Goal: Information Seeking & Learning: Learn about a topic

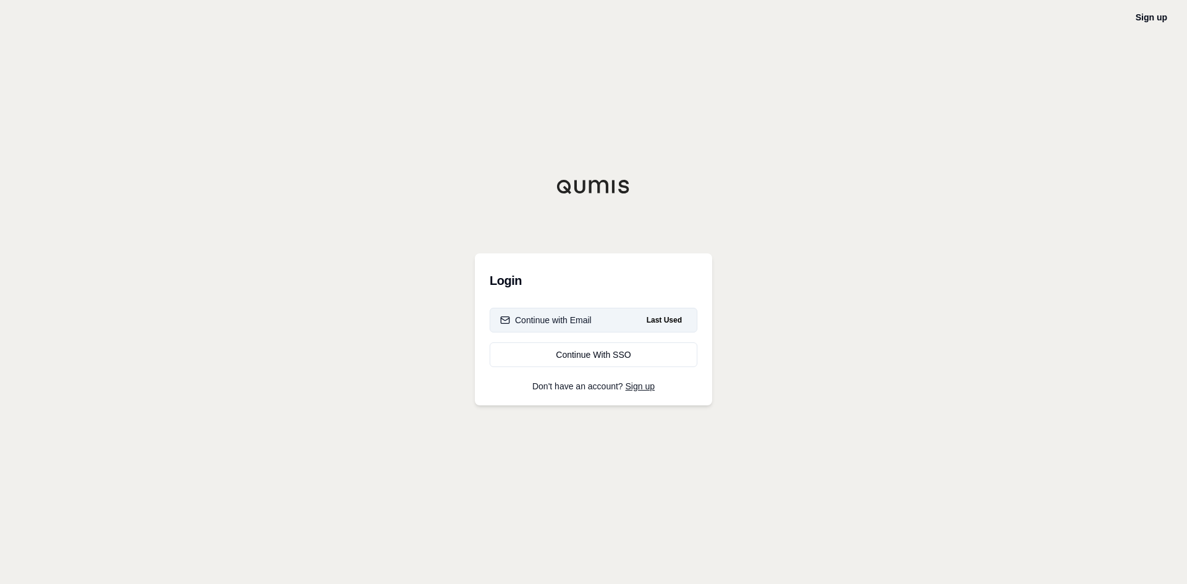
click at [589, 318] on div "Continue with Email" at bounding box center [546, 320] width 92 height 12
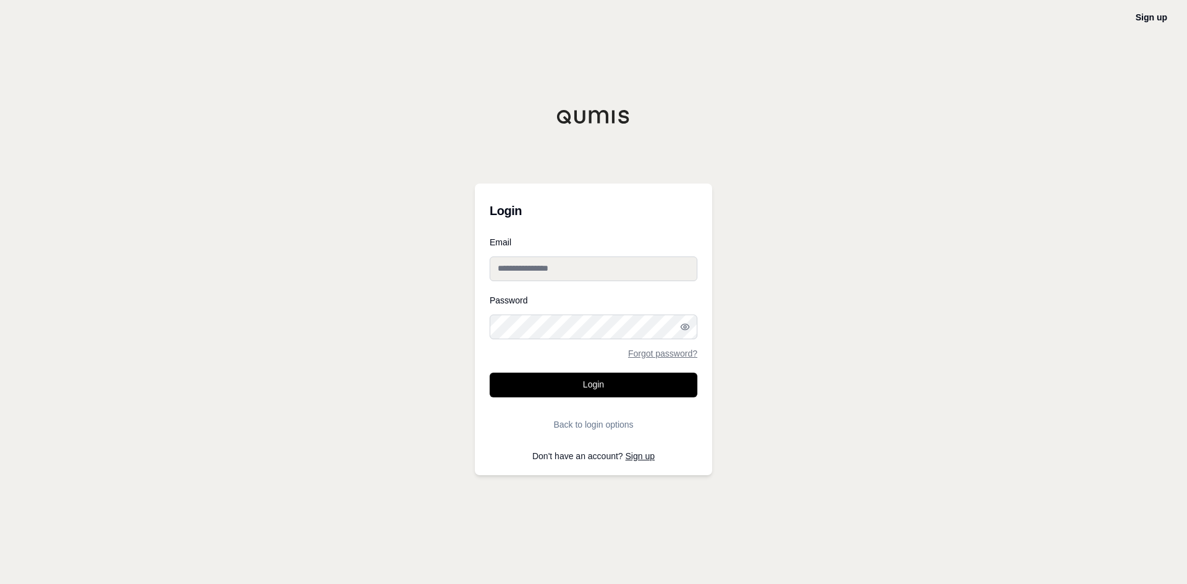
type input "**********"
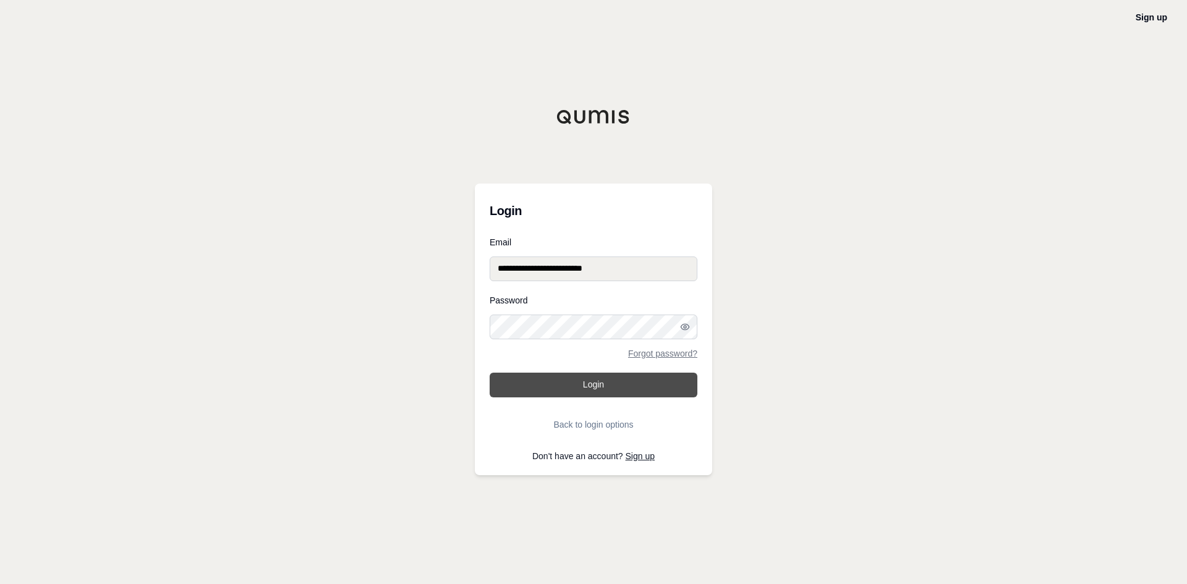
click at [584, 384] on button "Login" at bounding box center [594, 385] width 208 height 25
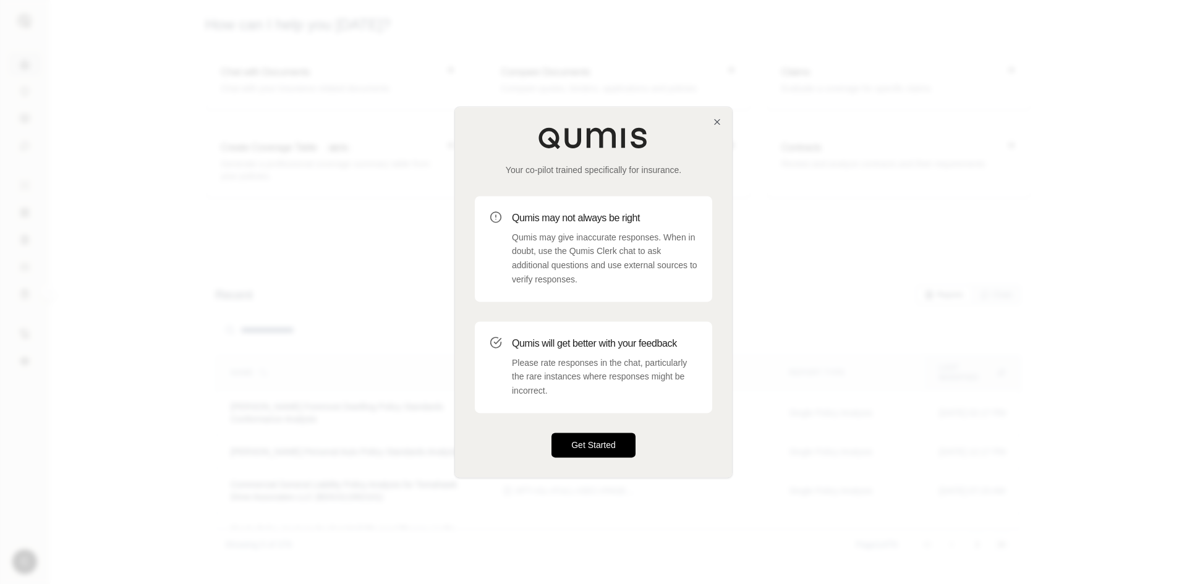
click at [626, 454] on button "Get Started" at bounding box center [594, 445] width 84 height 25
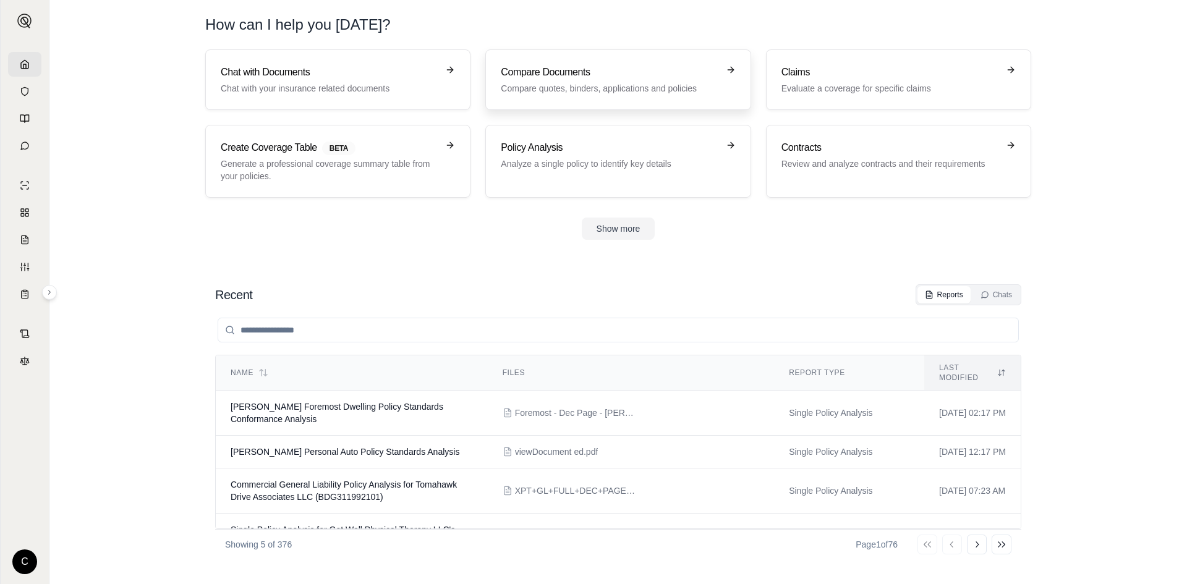
click at [561, 77] on h3 "Compare Documents" at bounding box center [609, 72] width 217 height 15
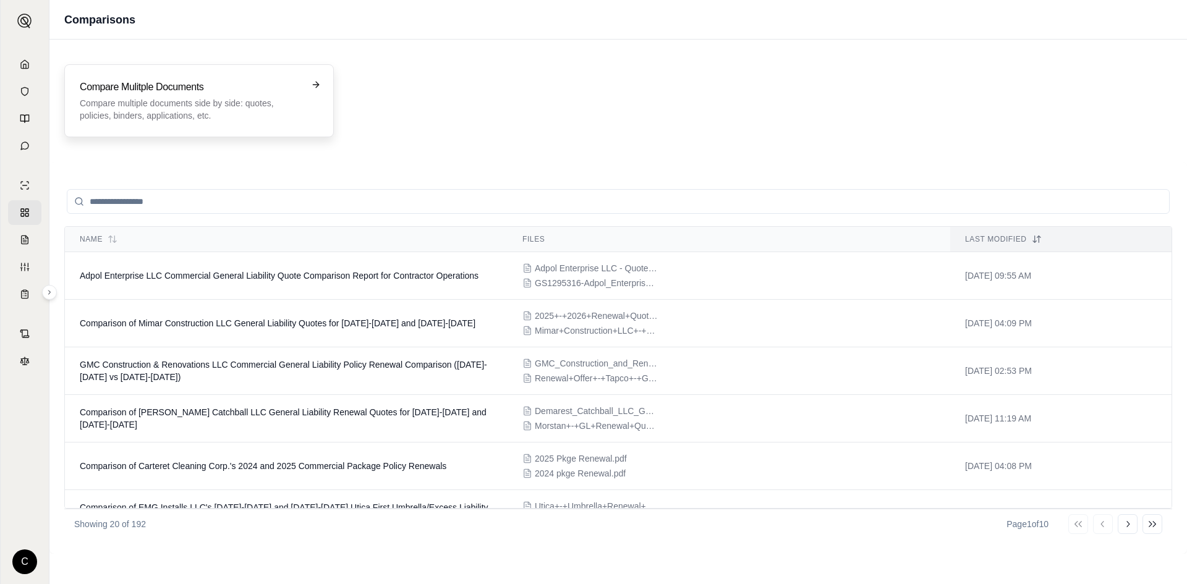
click at [257, 113] on p "Compare multiple documents side by side: quotes, policies, binders, application…" at bounding box center [190, 109] width 221 height 25
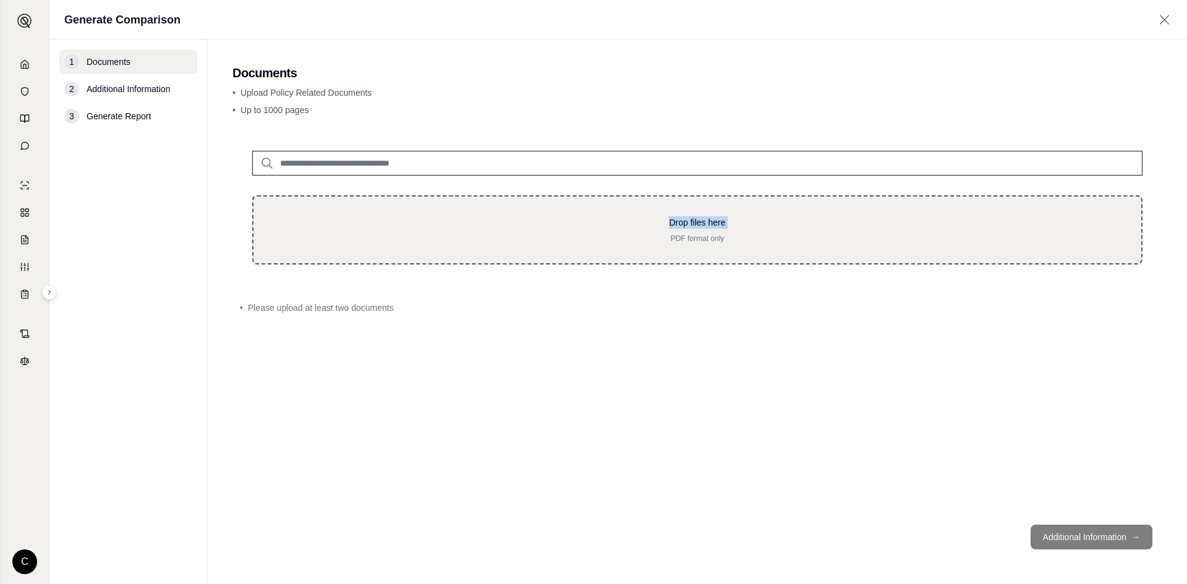
click at [398, 230] on div "Drop files here PDF format only" at bounding box center [697, 229] width 848 height 27
type input "**********"
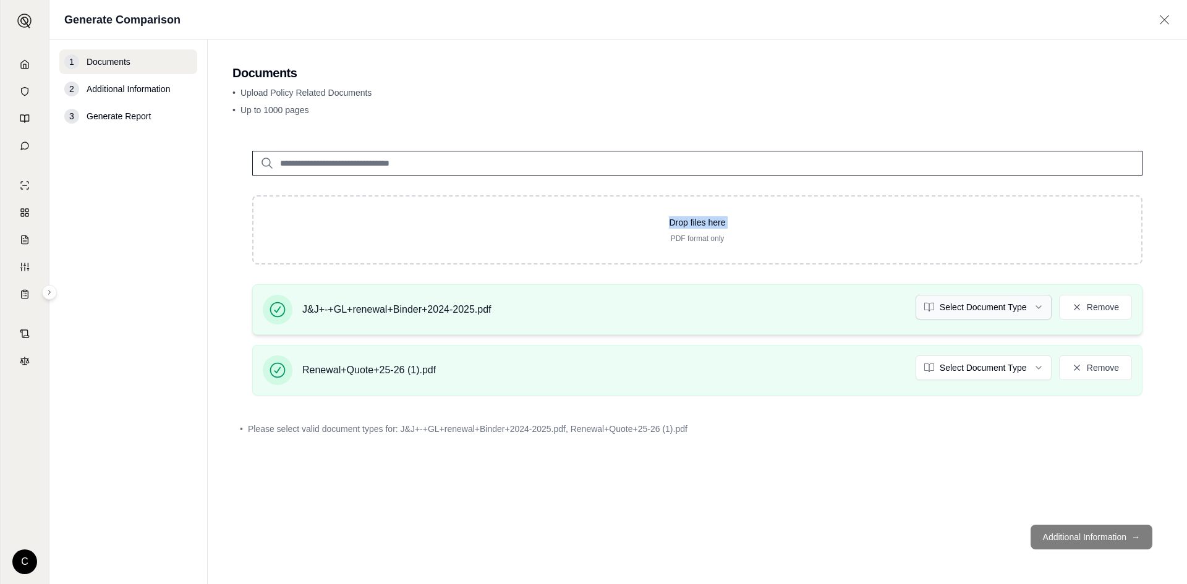
click at [933, 307] on html "C Generate Comparison 1 Documents 2 Additional Information 3 Generate Report Do…" at bounding box center [593, 292] width 1187 height 584
click at [961, 372] on html "C Generate Comparison 1 Documents 2 Additional Information 3 Generate Report Do…" at bounding box center [593, 292] width 1187 height 584
click at [814, 500] on div "Drop files here PDF format only J&J+-+GL+renewal+Binder+2024-2025.pdf Policy Re…" at bounding box center [697, 323] width 930 height 384
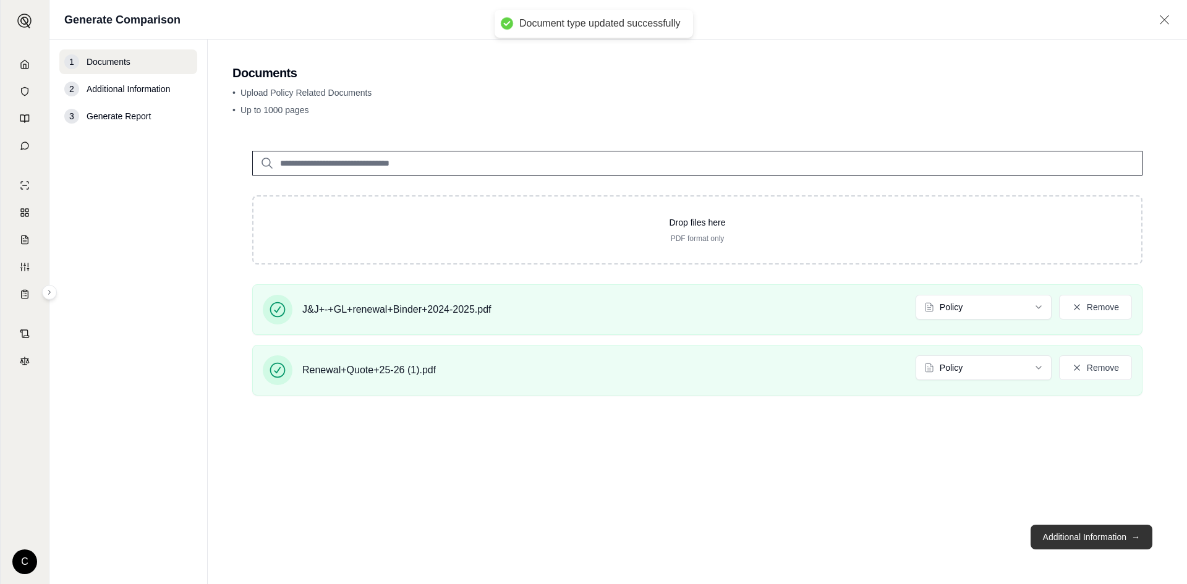
click at [1067, 532] on button "Additional Information →" at bounding box center [1092, 537] width 122 height 25
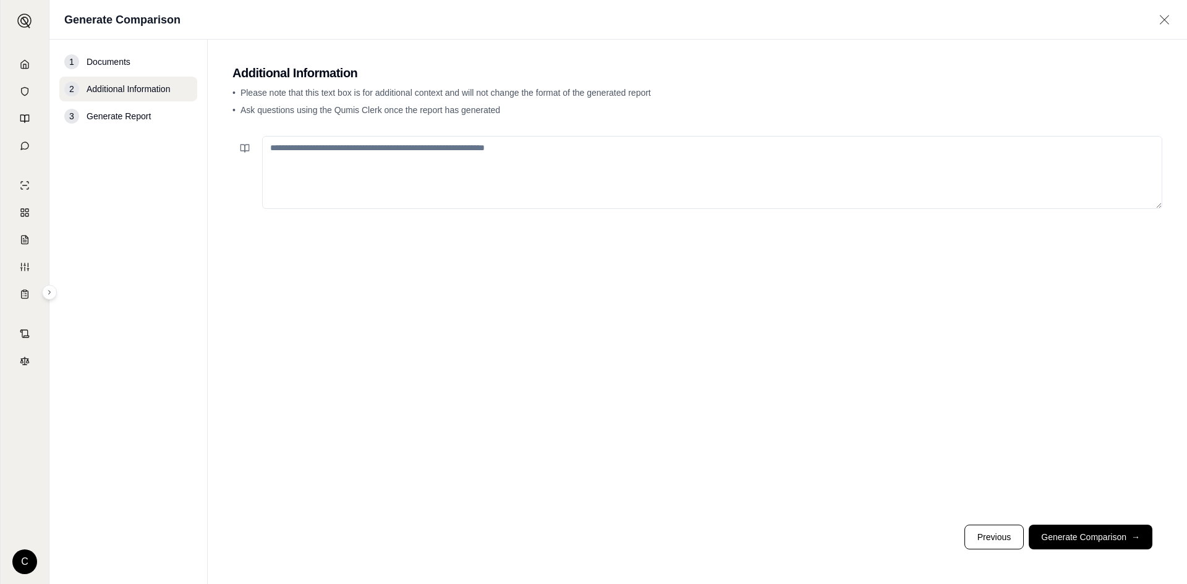
click at [1080, 550] on footer "Previous Generate Comparison →" at bounding box center [697, 537] width 930 height 45
click at [1081, 538] on button "Generate Comparison →" at bounding box center [1091, 537] width 124 height 25
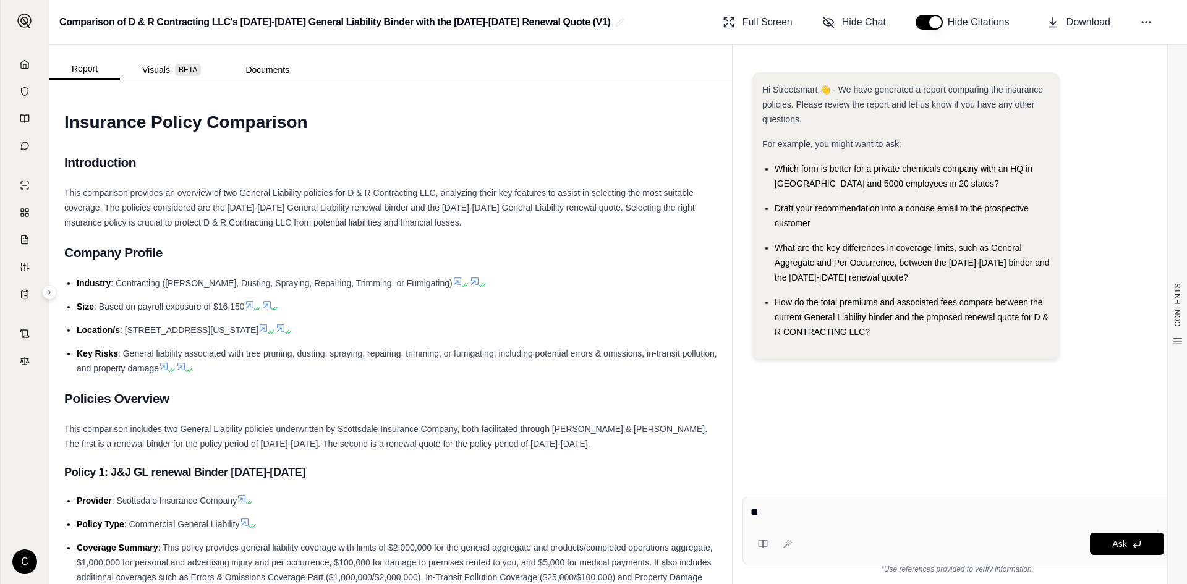
type textarea "*"
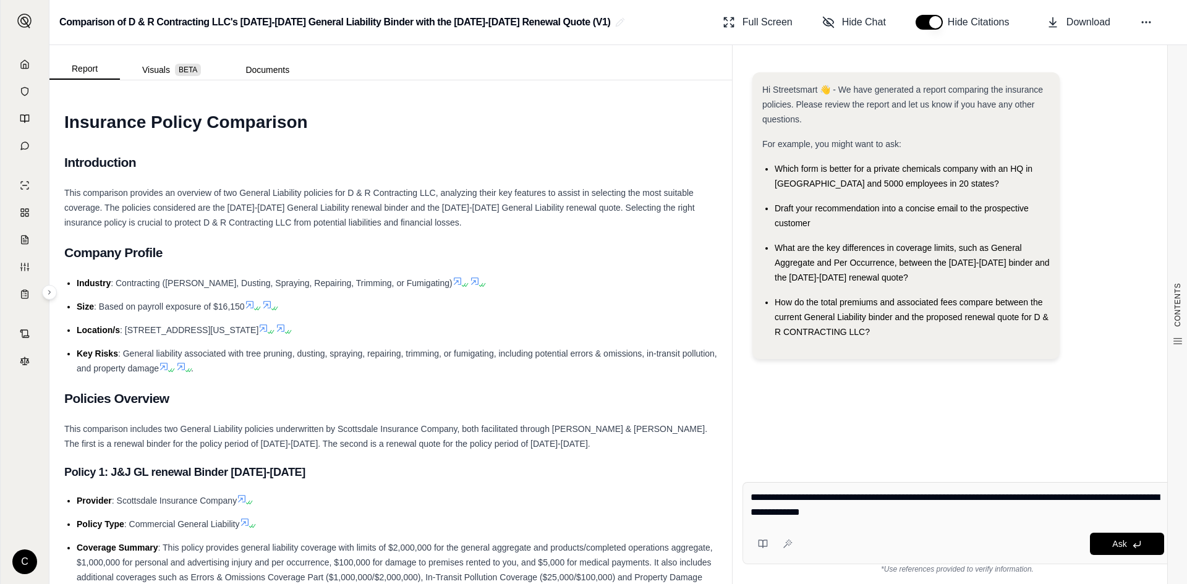
type textarea "**********"
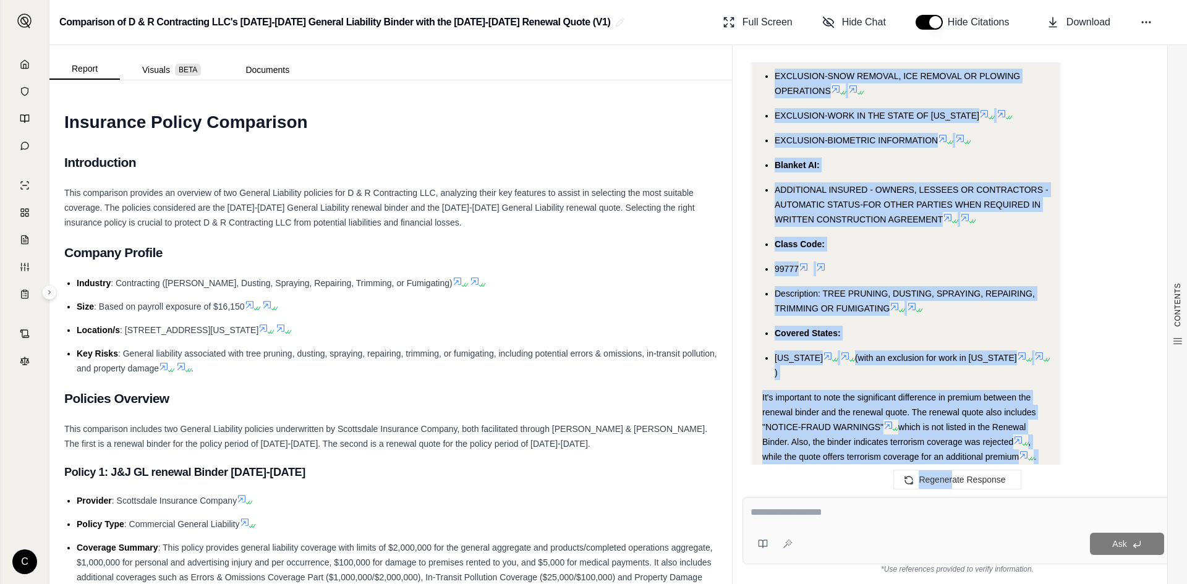
scroll to position [3849, 0]
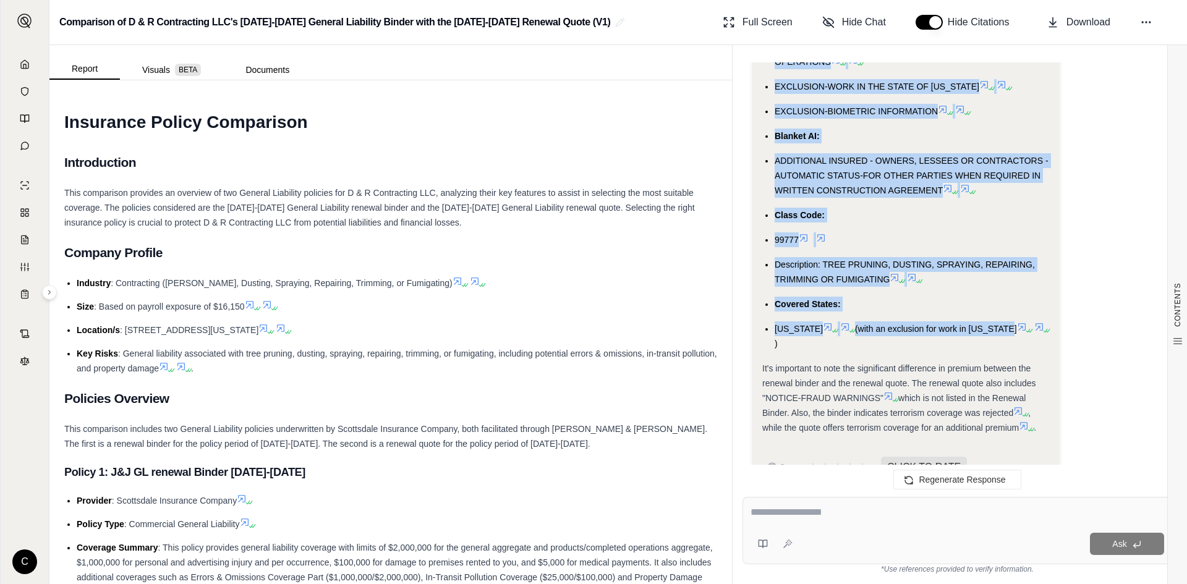
drag, startPoint x: 773, startPoint y: 85, endPoint x: 1007, endPoint y: 310, distance: 324.4
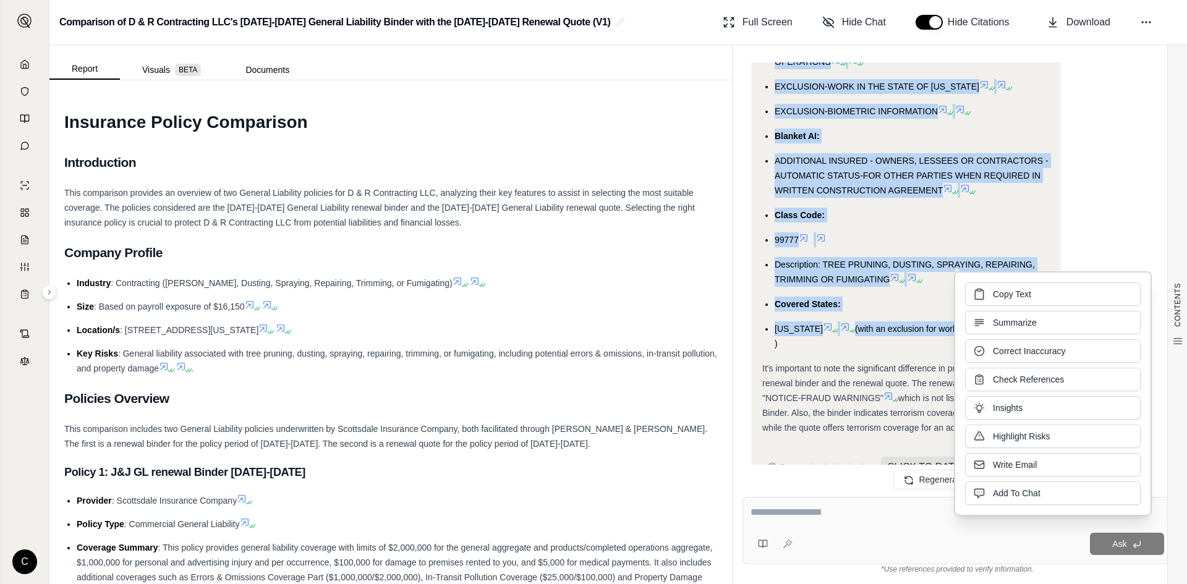
drag, startPoint x: 995, startPoint y: 312, endPoint x: 1002, endPoint y: 297, distance: 16.3
click at [1002, 297] on span "Copy Text" at bounding box center [1012, 294] width 38 height 12
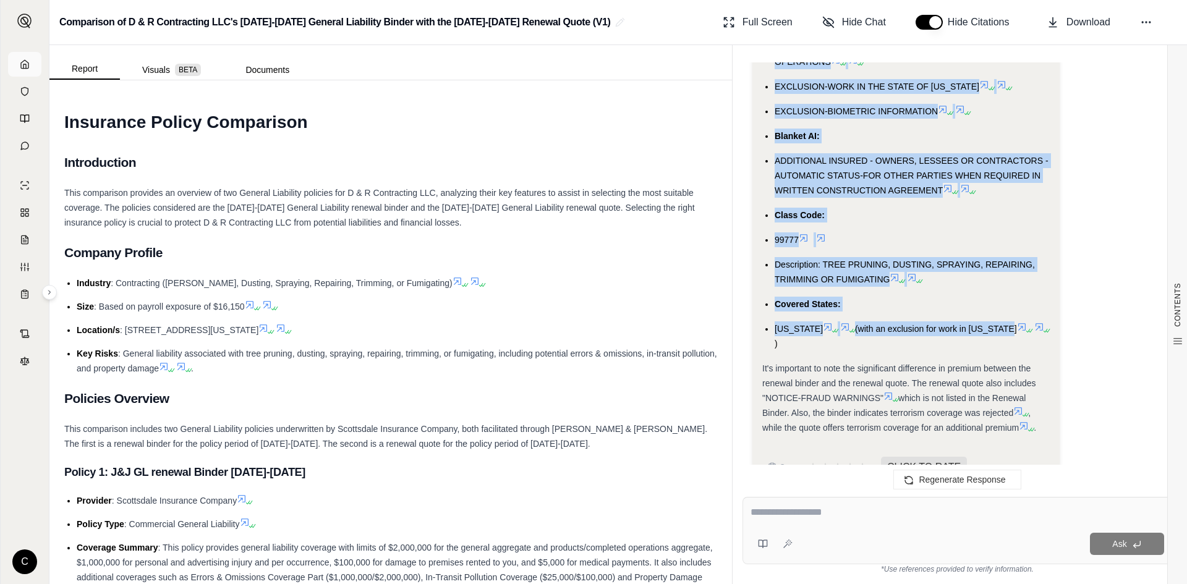
click at [36, 62] on link at bounding box center [24, 64] width 33 height 25
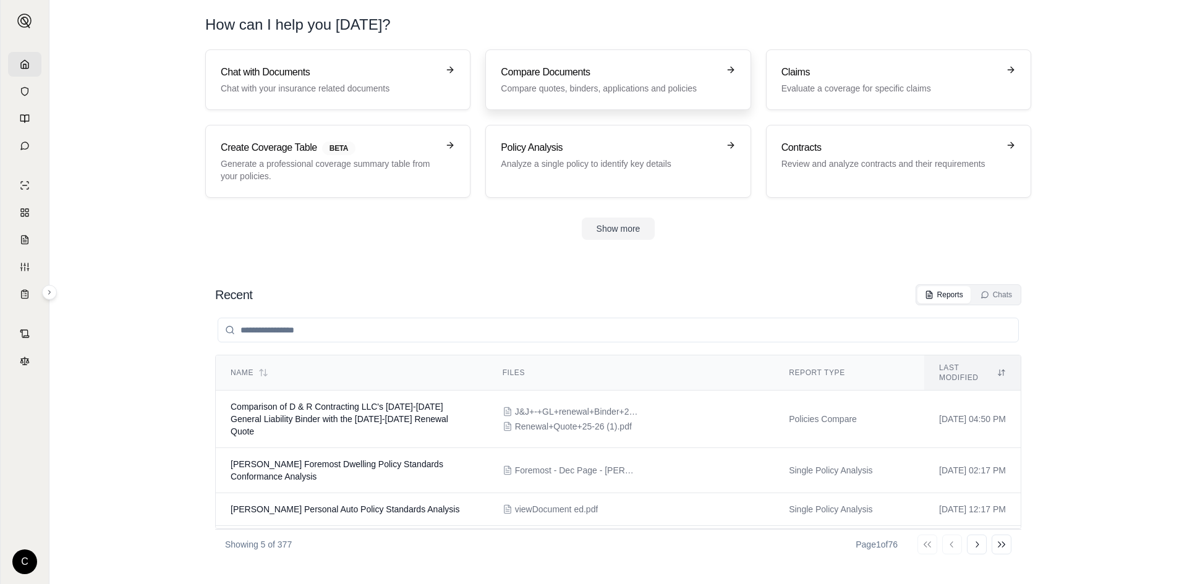
click at [547, 70] on h3 "Compare Documents" at bounding box center [609, 72] width 217 height 15
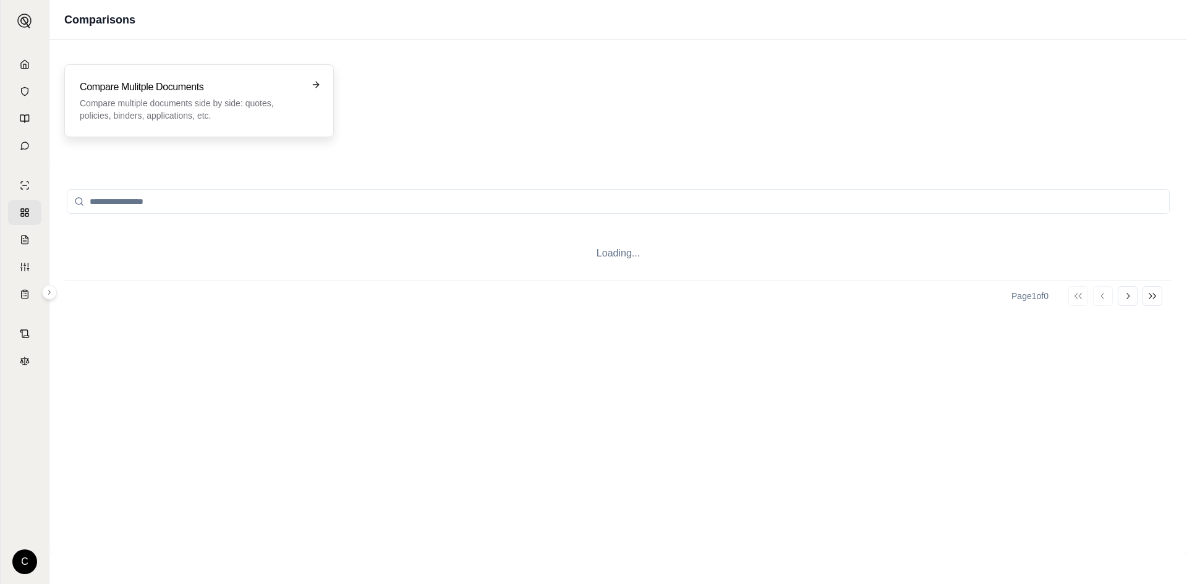
click at [187, 74] on div "Compare Mulitple Documents Compare multiple documents side by side: quotes, pol…" at bounding box center [199, 100] width 270 height 73
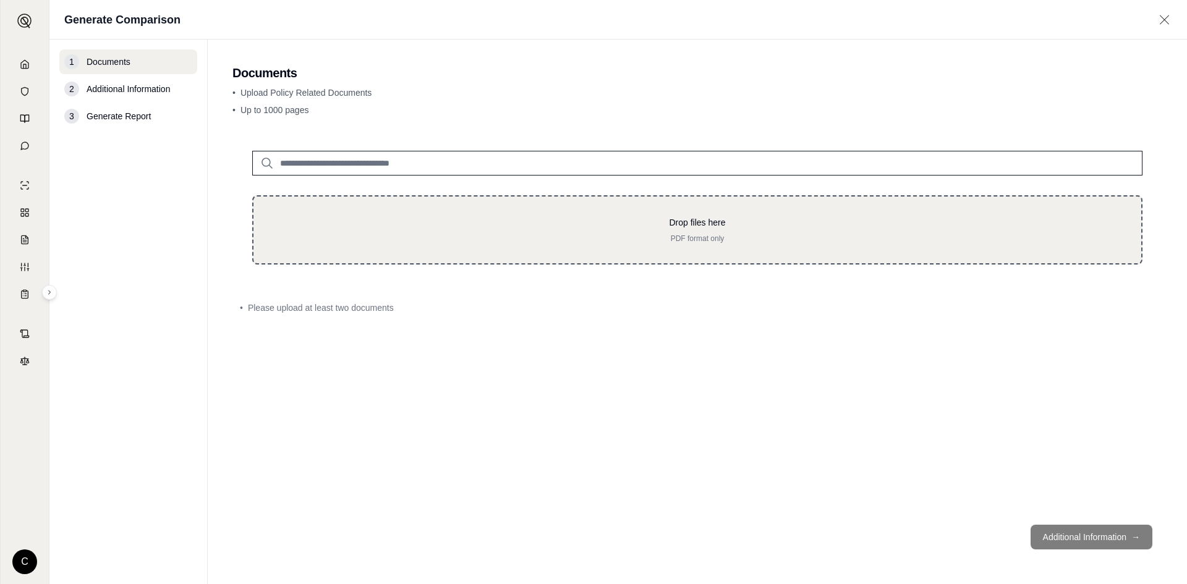
click at [378, 256] on div "Drop files here PDF format only" at bounding box center [697, 229] width 890 height 69
type input "**********"
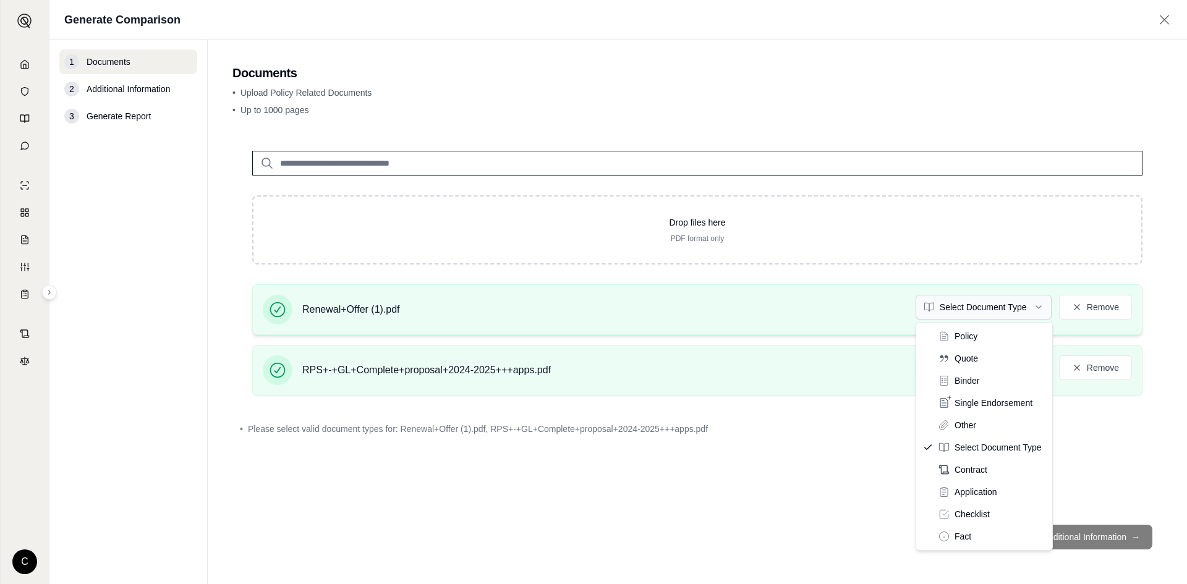
click at [971, 304] on html "C Generate Comparison 1 Documents 2 Additional Information 3 Generate Report Do…" at bounding box center [593, 292] width 1187 height 584
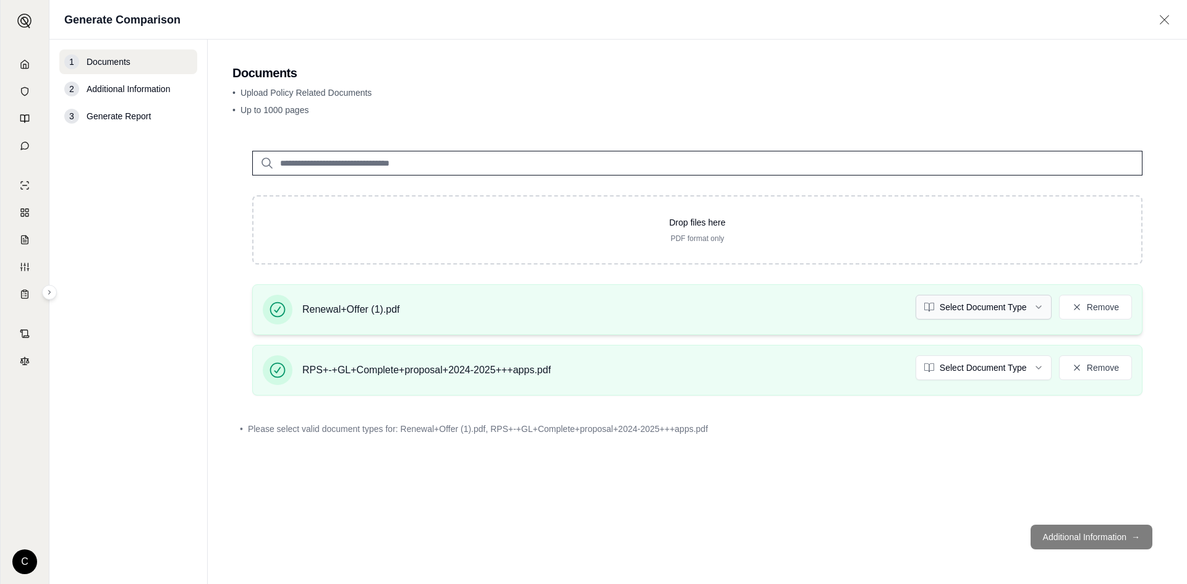
click at [958, 309] on html "C Generate Comparison 1 Documents 2 Additional Information 3 Generate Report Do…" at bounding box center [593, 292] width 1187 height 584
click at [968, 372] on html "C Generate Comparison 1 Documents 2 Additional Information 3 Generate Report Do…" at bounding box center [593, 292] width 1187 height 584
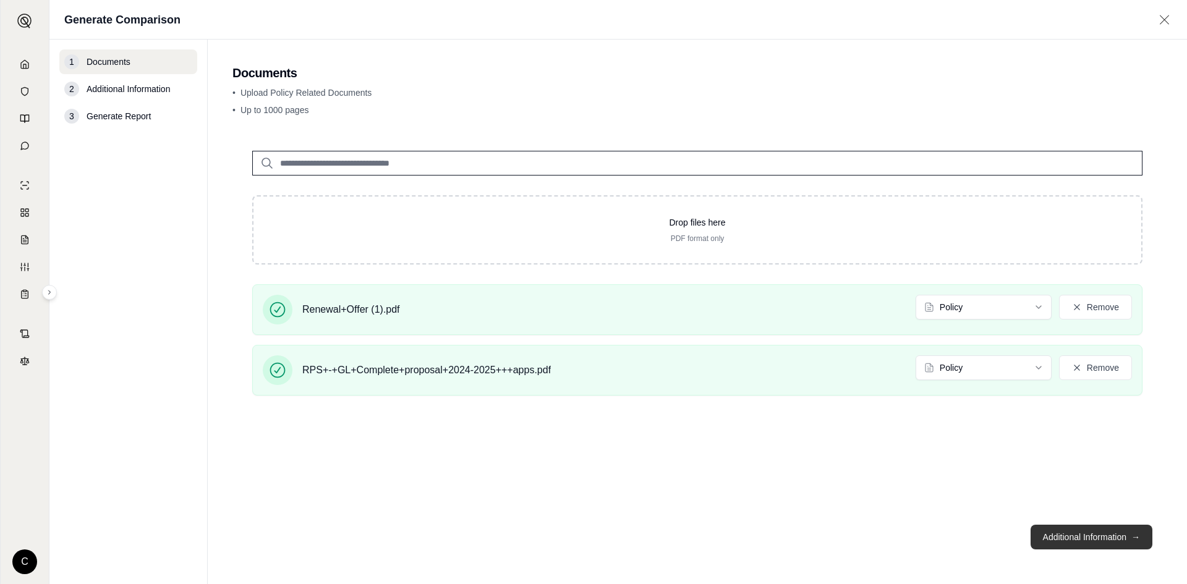
click at [1048, 530] on button "Additional Information →" at bounding box center [1092, 537] width 122 height 25
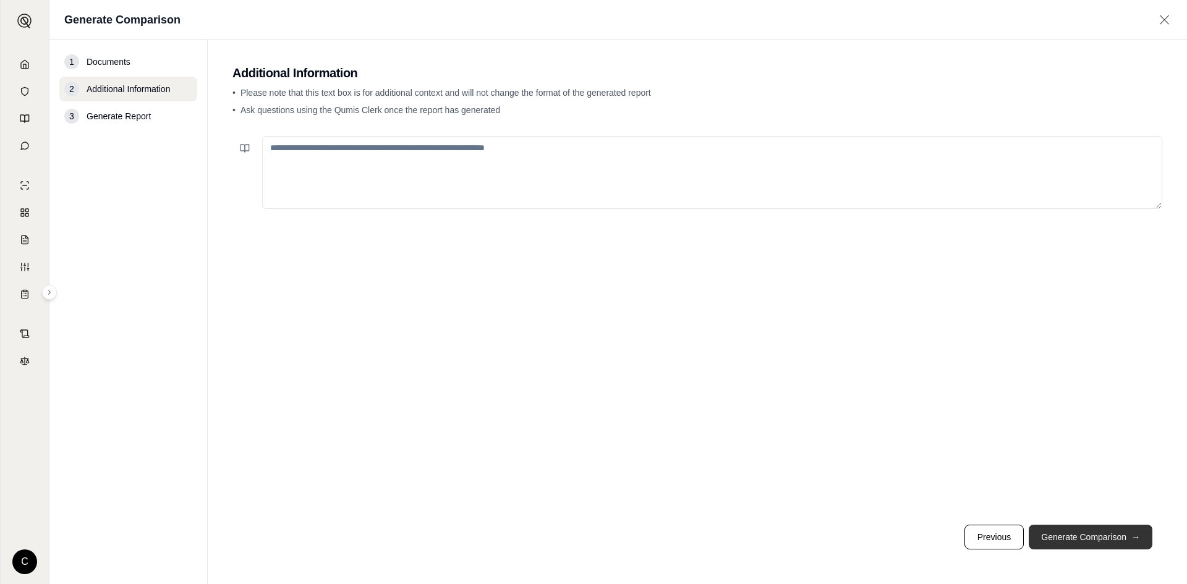
click at [1067, 526] on button "Generate Comparison →" at bounding box center [1091, 537] width 124 height 25
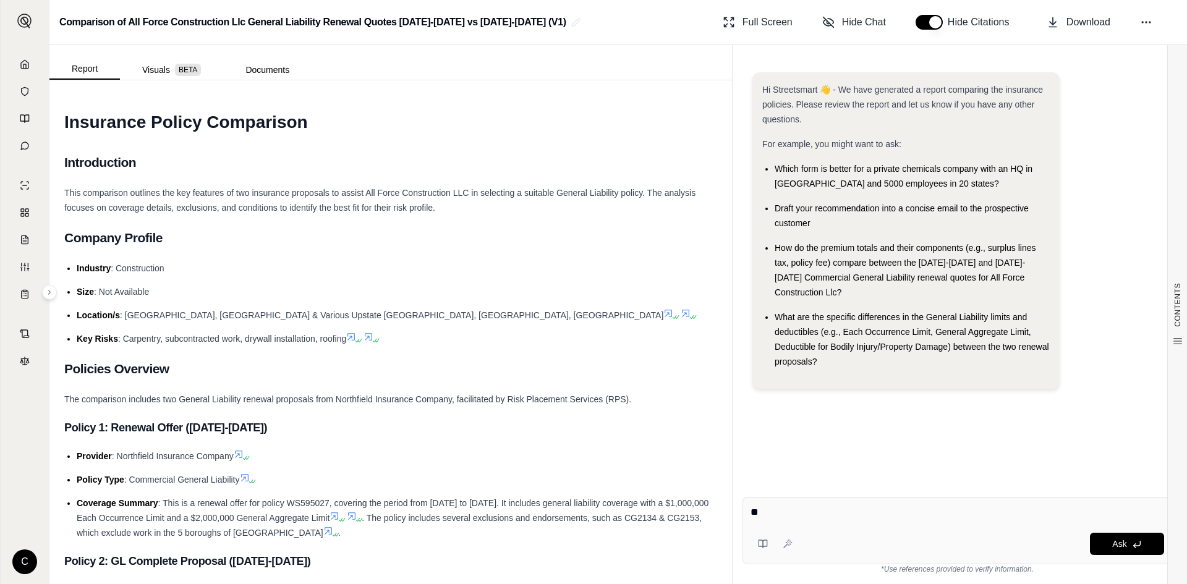
type textarea "*"
type textarea "**********"
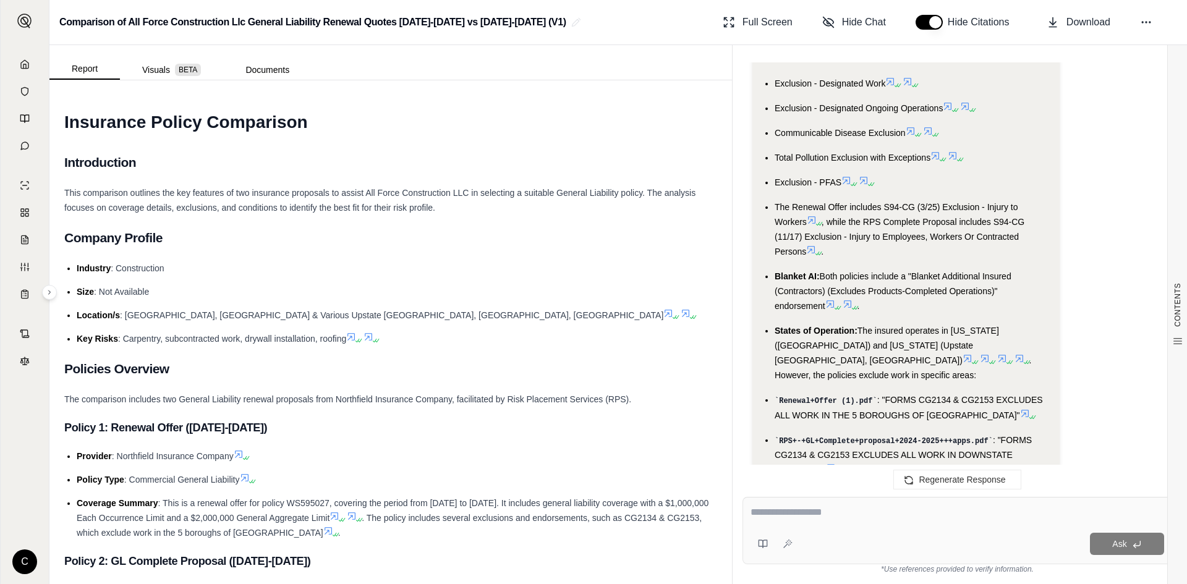
scroll to position [3688, 0]
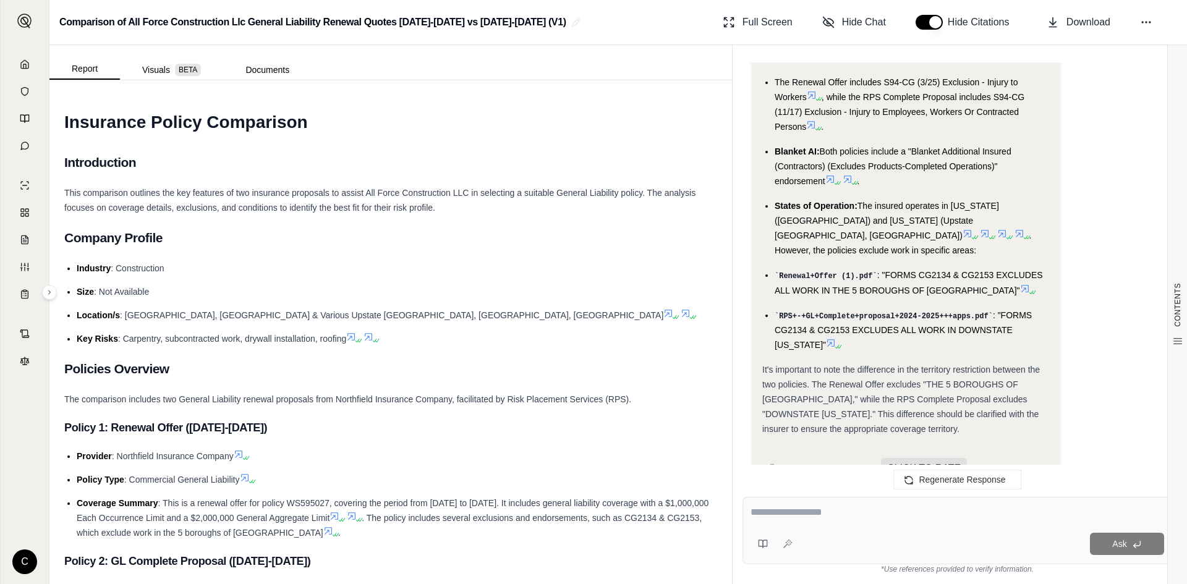
click at [836, 530] on div "Ask" at bounding box center [958, 530] width 430 height 67
type textarea "**********"
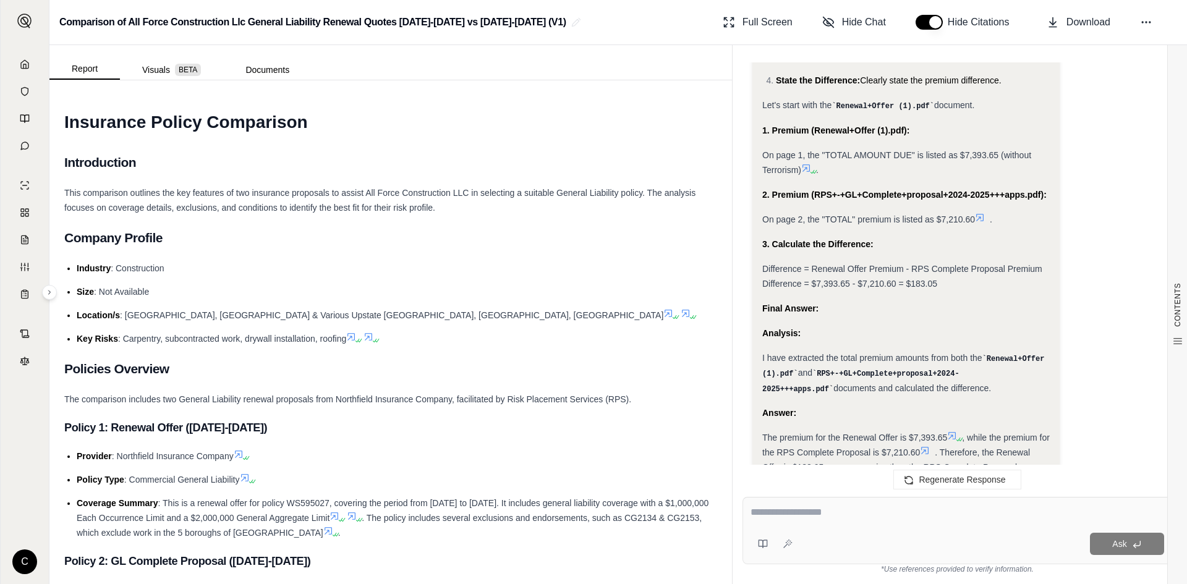
scroll to position [4449, 0]
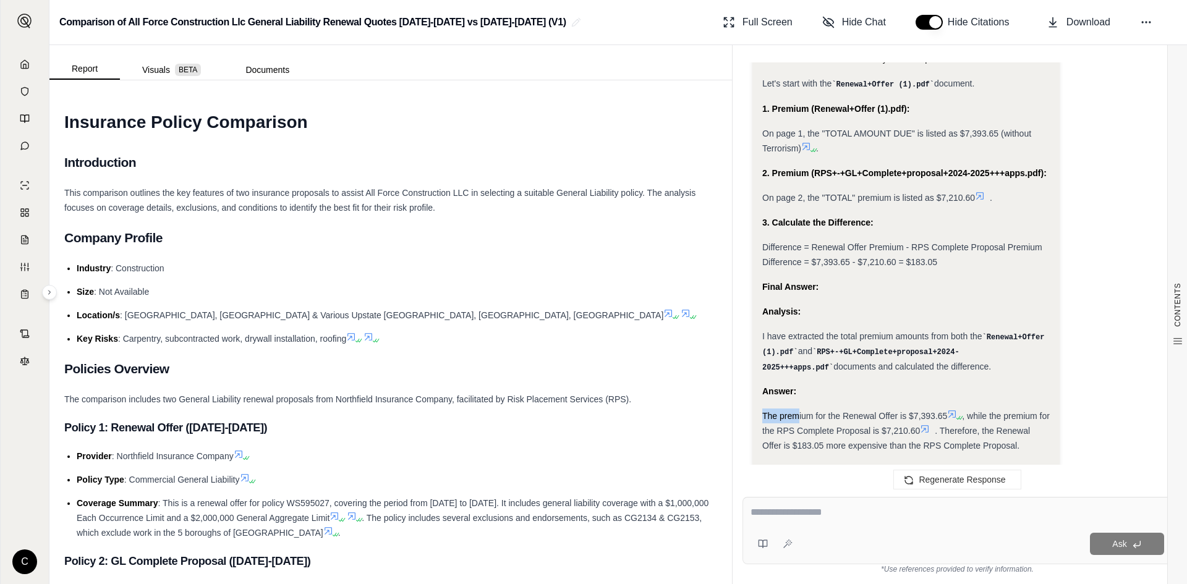
drag, startPoint x: 762, startPoint y: 357, endPoint x: 799, endPoint y: 357, distance: 36.5
click at [799, 357] on div "Okay, I need to identify and compare the premium amounts for the two policies: …" at bounding box center [906, 132] width 288 height 641
click at [1047, 521] on div at bounding box center [958, 514] width 414 height 19
click at [994, 501] on div "Ask" at bounding box center [958, 530] width 430 height 67
type textarea "**********"
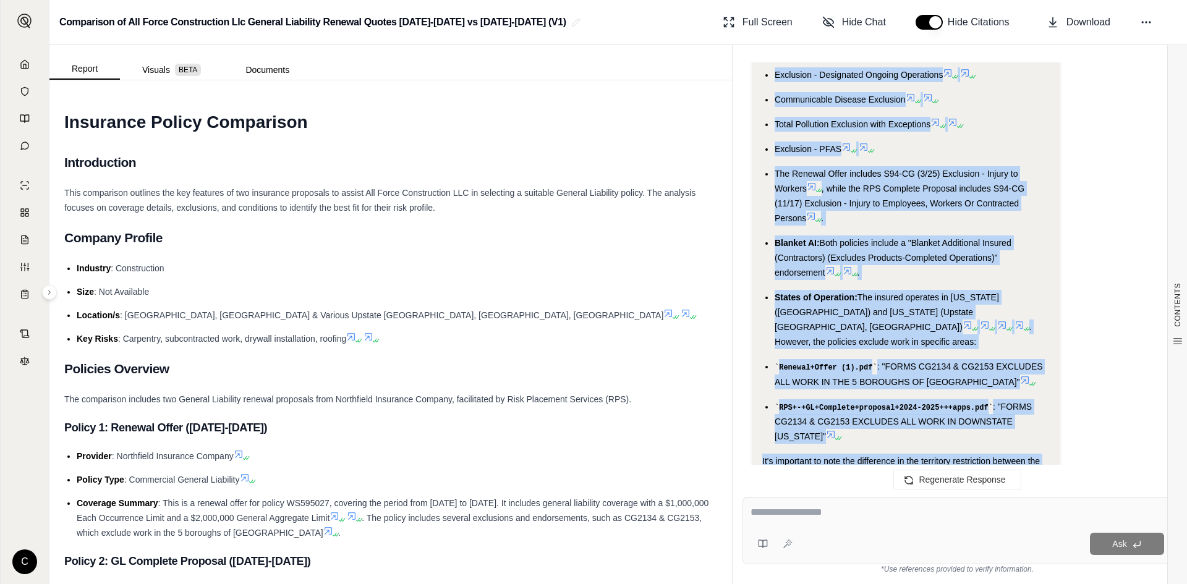
scroll to position [3613, 0]
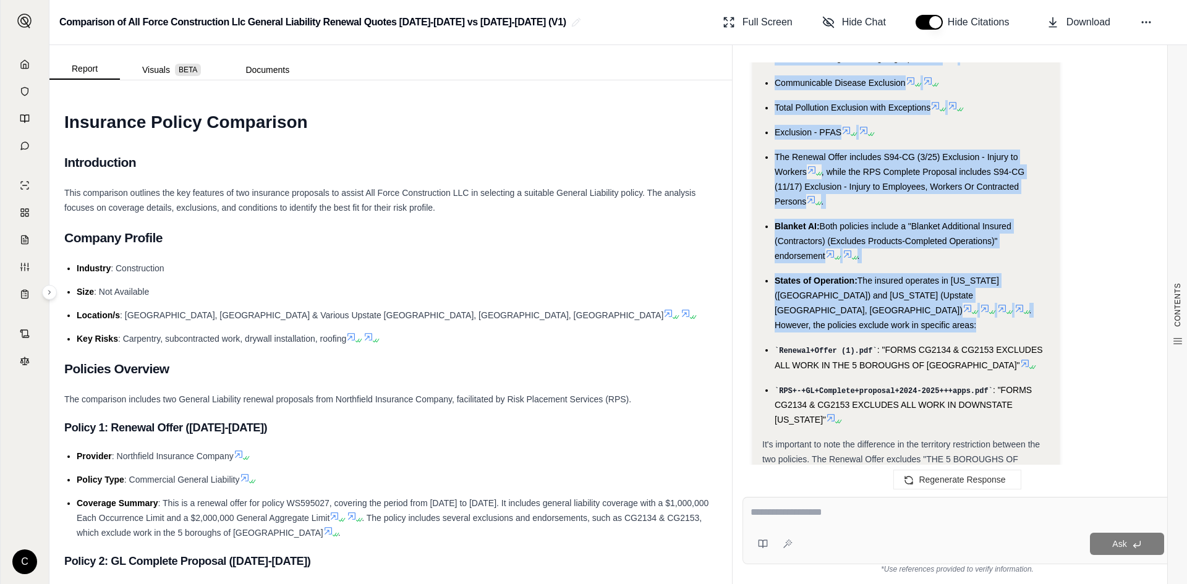
drag, startPoint x: 767, startPoint y: 159, endPoint x: 981, endPoint y: 300, distance: 256.2
click at [981, 300] on ul "Coverages: Both policies (Renewal Offer and RPS Complete Proposal) provide Comm…" at bounding box center [906, 93] width 288 height 668
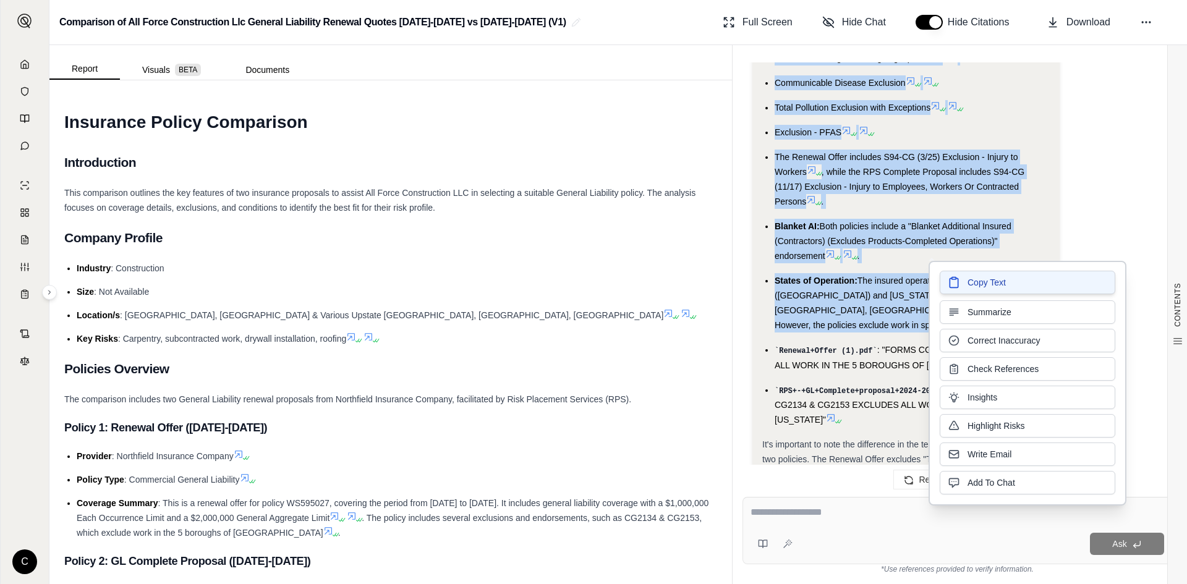
click at [985, 290] on button "Copy Text" at bounding box center [1028, 282] width 176 height 23
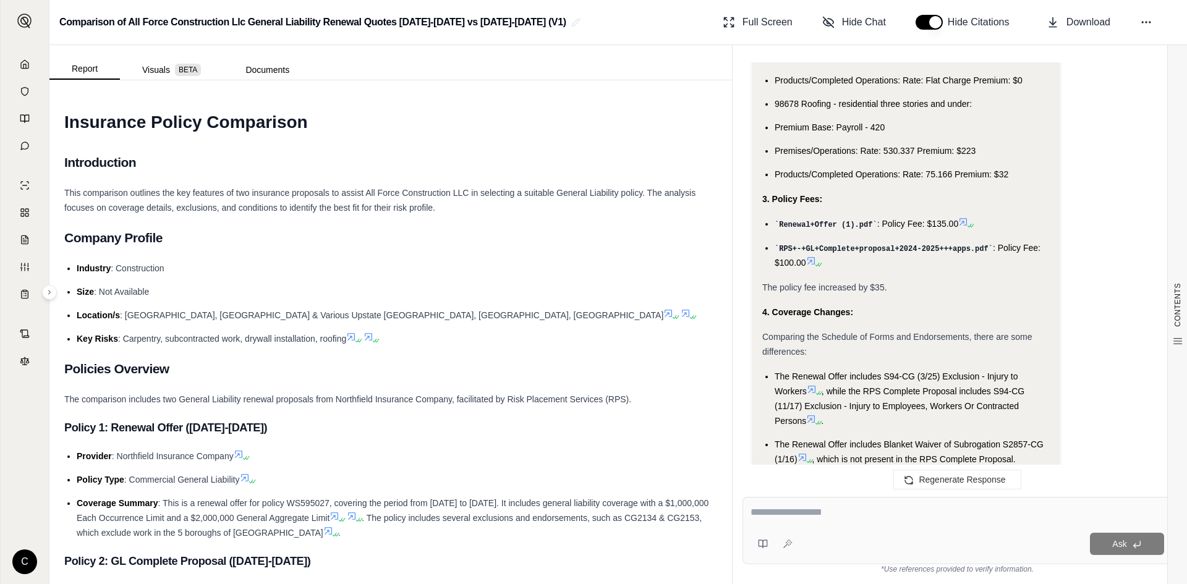
scroll to position [8486, 0]
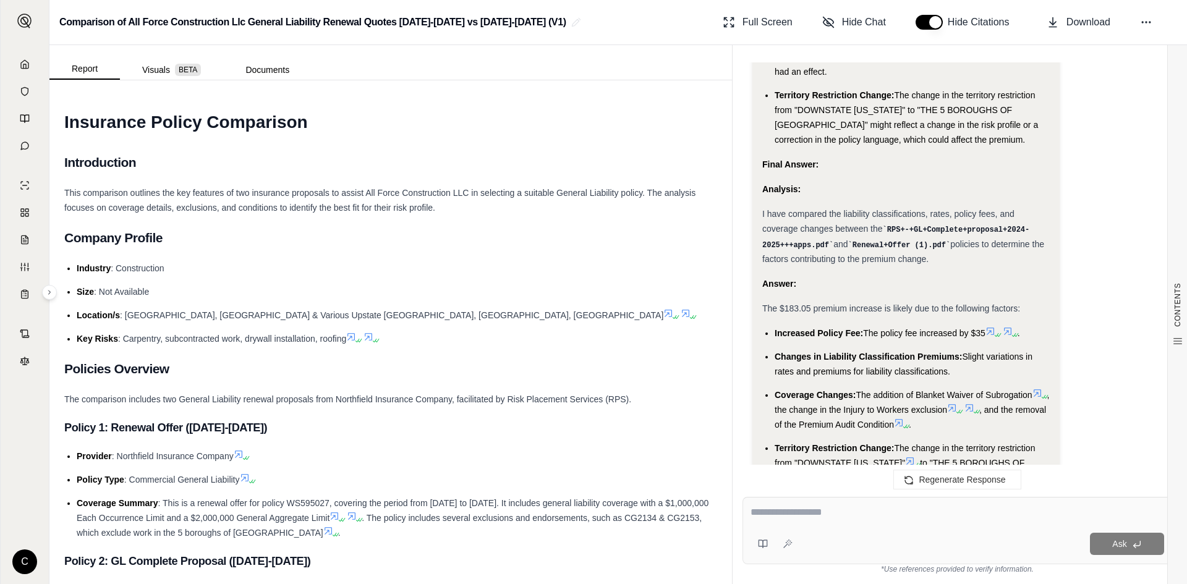
drag, startPoint x: 762, startPoint y: 222, endPoint x: 968, endPoint y: 385, distance: 262.8
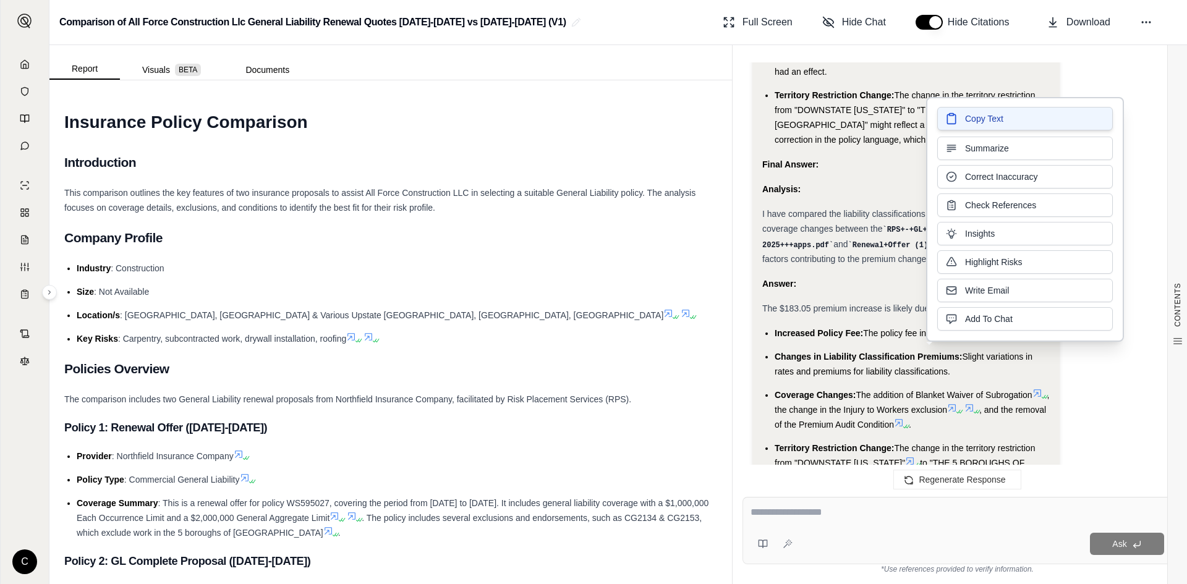
click at [982, 122] on span "Copy Text" at bounding box center [984, 119] width 38 height 12
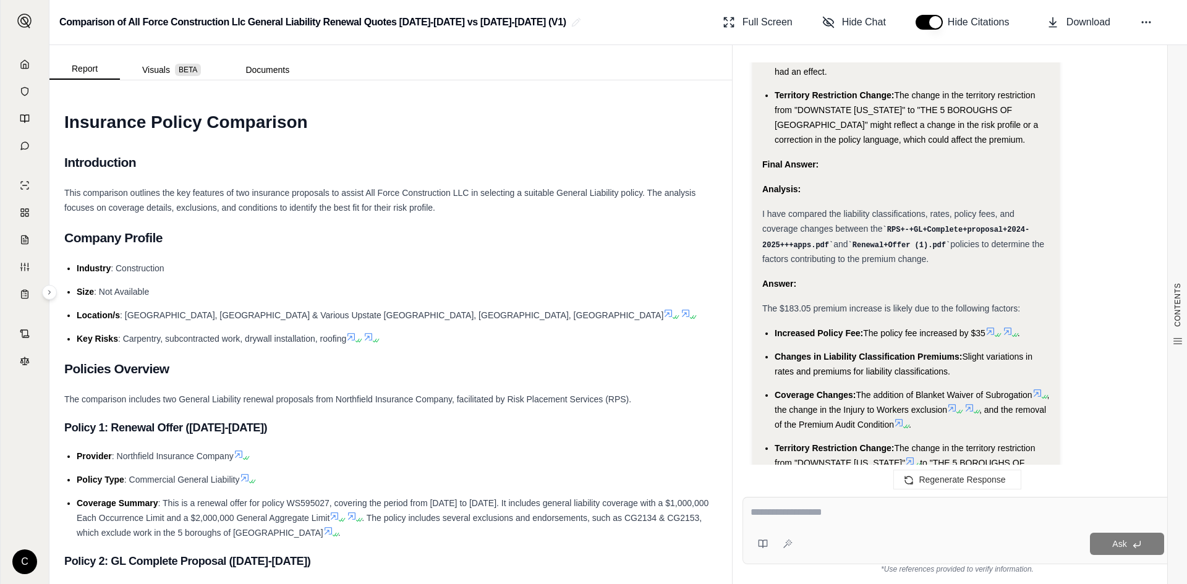
click at [822, 518] on textarea at bounding box center [958, 512] width 414 height 15
click at [28, 64] on icon at bounding box center [24, 64] width 7 height 8
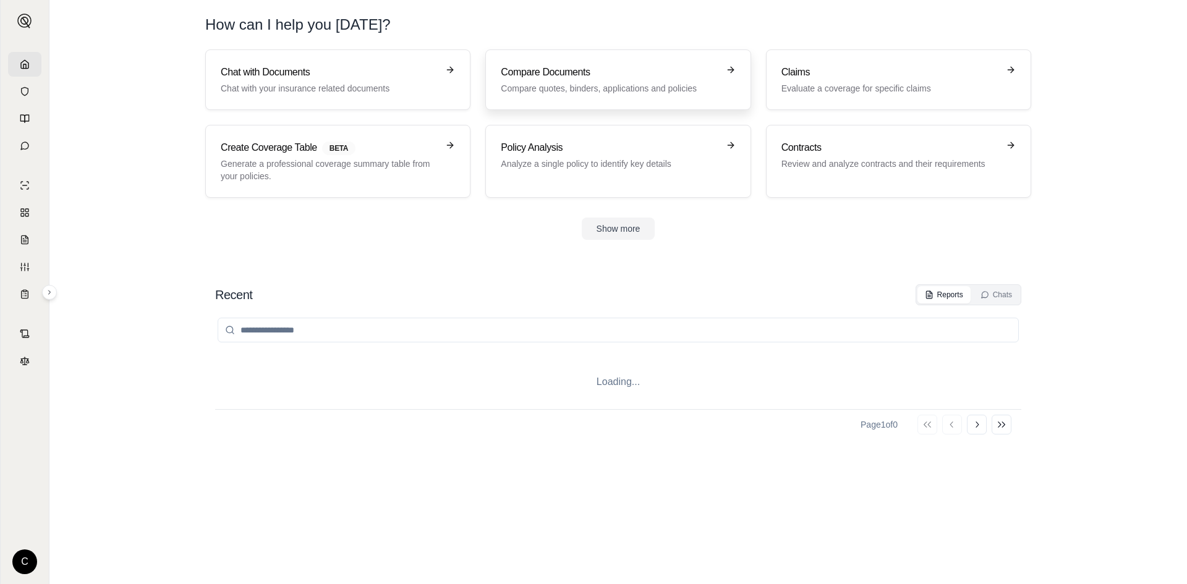
click at [543, 54] on link "Compare Documents Compare quotes, binders, applications and policies" at bounding box center [617, 79] width 265 height 61
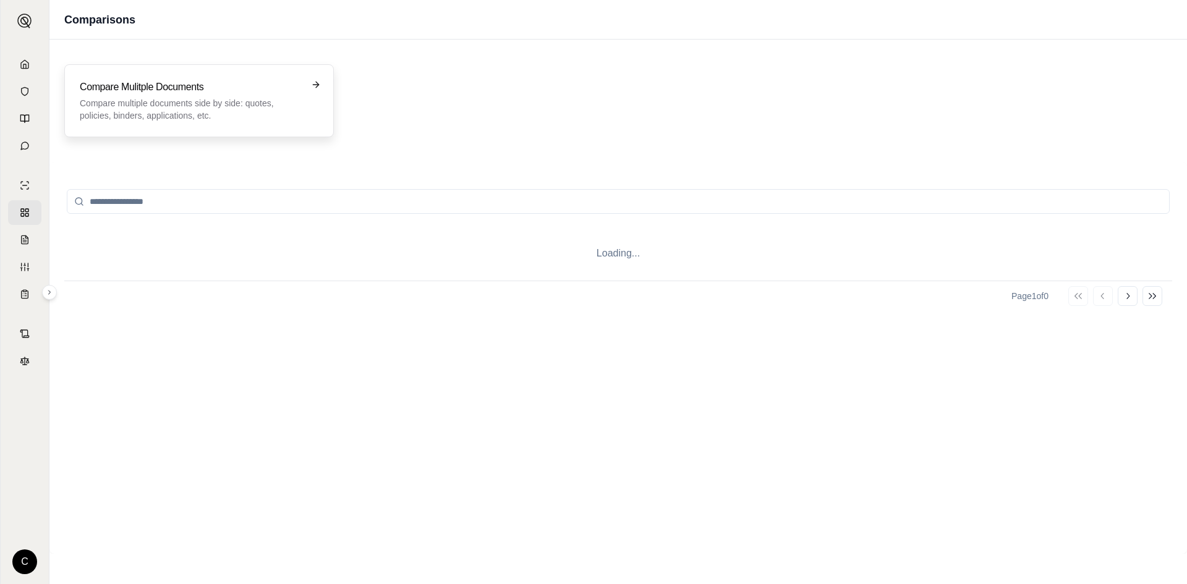
drag, startPoint x: 270, startPoint y: 104, endPoint x: 268, endPoint y: 92, distance: 13.0
click at [268, 92] on div "Compare Mulitple Documents Compare multiple documents side by side: quotes, pol…" at bounding box center [190, 101] width 221 height 42
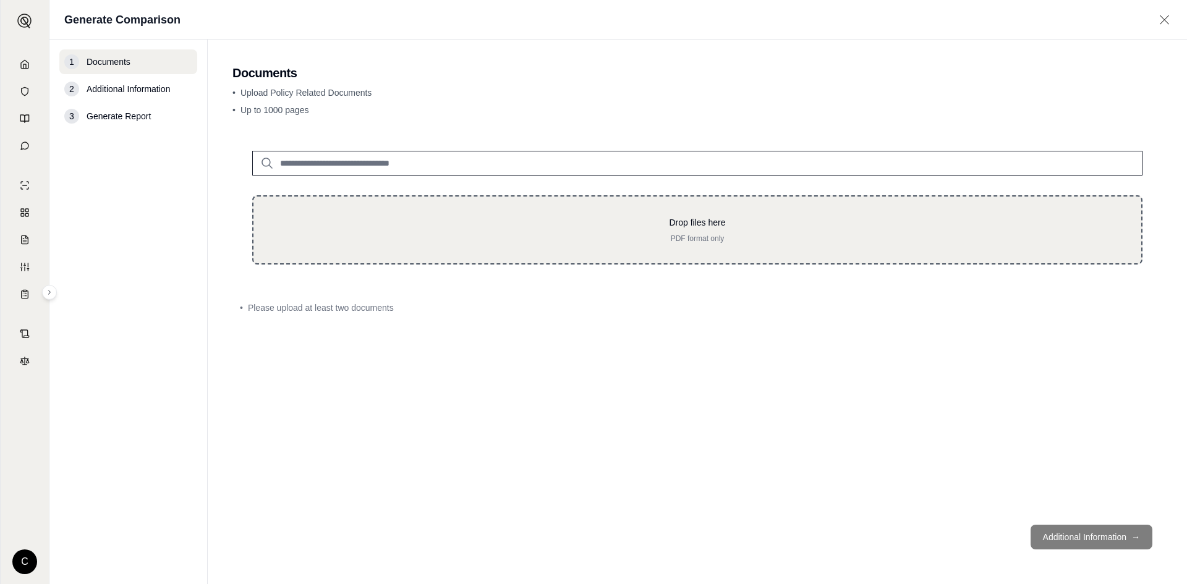
click at [458, 232] on div "Drop files here PDF format only" at bounding box center [697, 229] width 848 height 27
type input "**********"
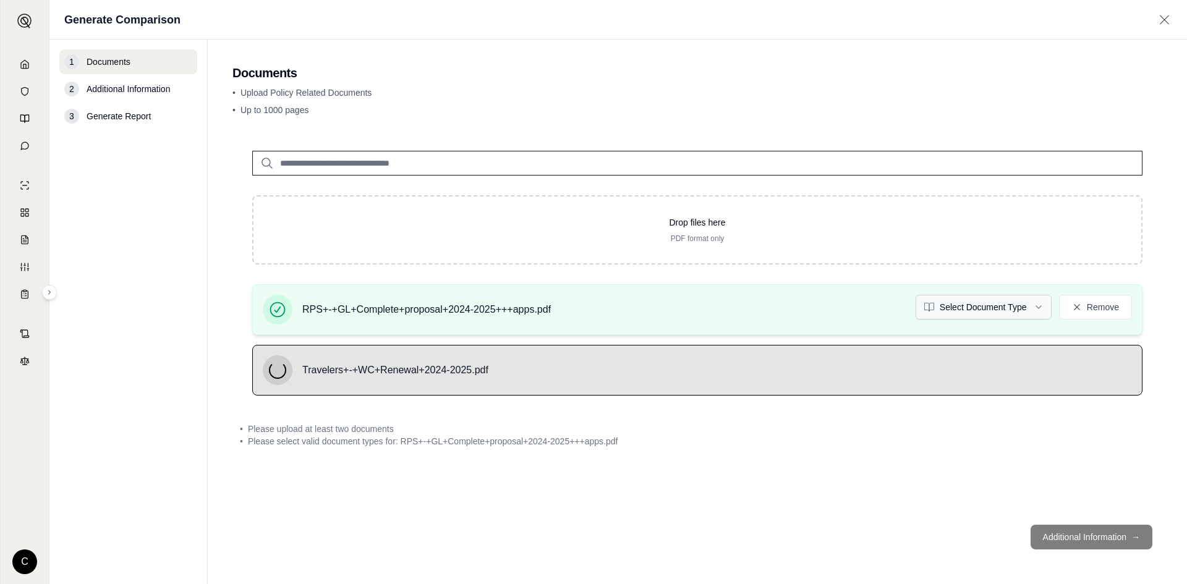
click at [1012, 296] on html "C Generate Comparison 1 Documents 2 Additional Information 3 Generate Report Do…" at bounding box center [593, 292] width 1187 height 584
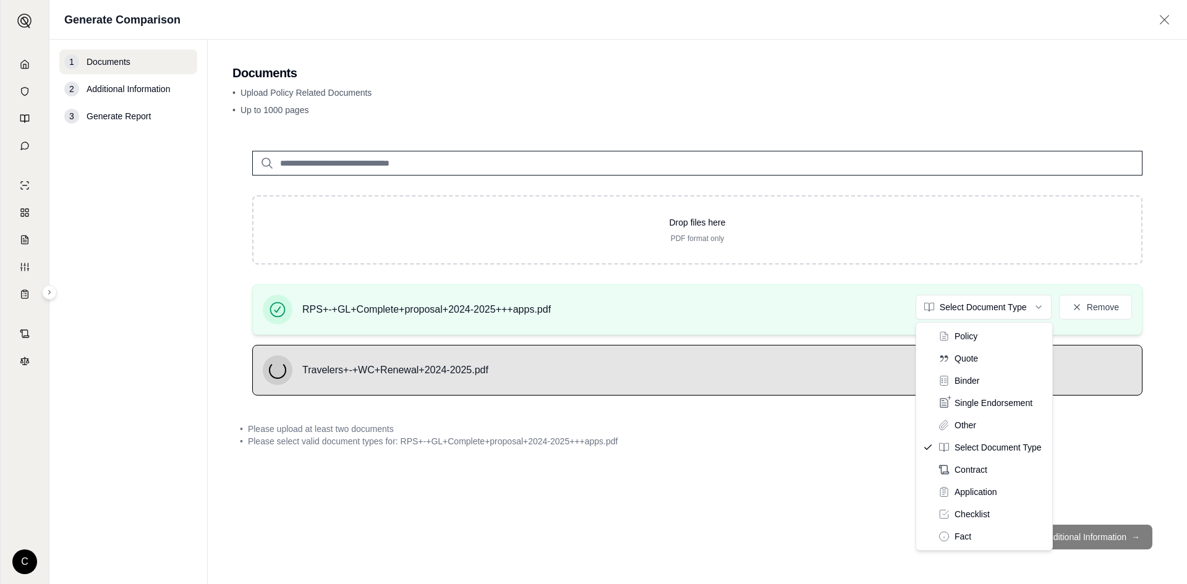
drag, startPoint x: 990, startPoint y: 324, endPoint x: 990, endPoint y: 332, distance: 8.0
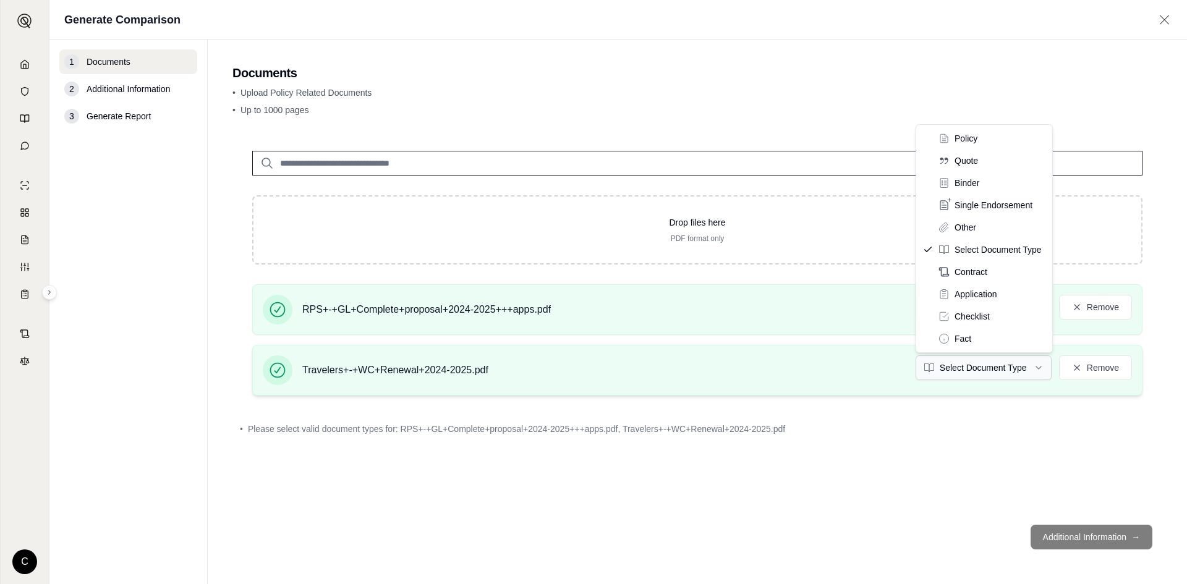
click at [998, 367] on html "C Generate Comparison 1 Documents 2 Additional Information 3 Generate Report Do…" at bounding box center [593, 292] width 1187 height 584
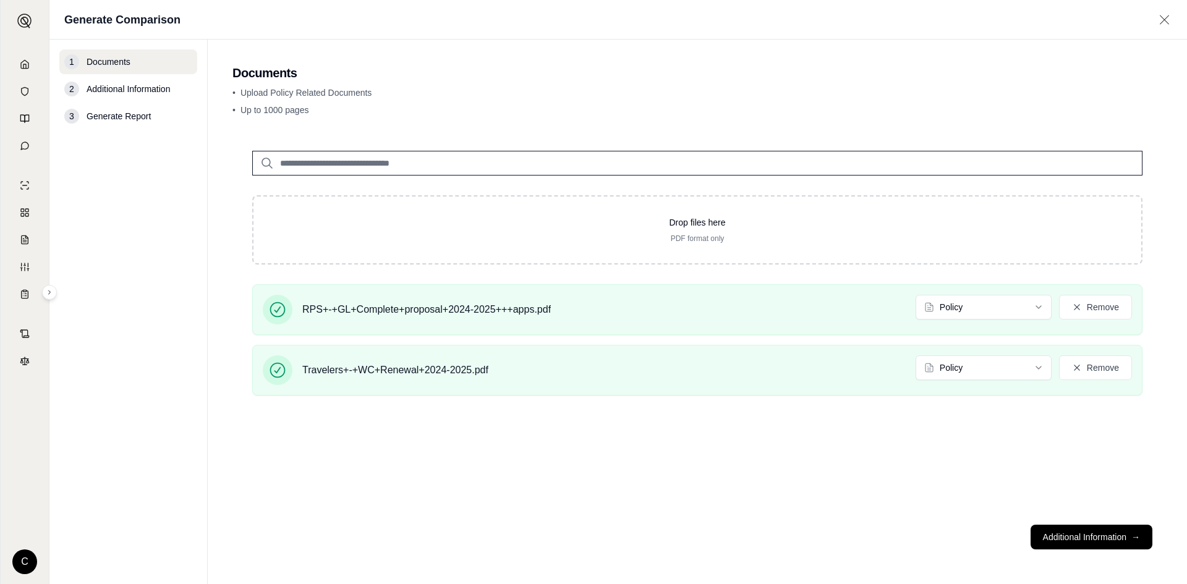
drag, startPoint x: 1089, startPoint y: 545, endPoint x: 1093, endPoint y: 552, distance: 7.2
click at [1093, 552] on footer "Additional Information →" at bounding box center [697, 537] width 930 height 45
click at [1065, 539] on button "Additional Information →" at bounding box center [1092, 537] width 122 height 25
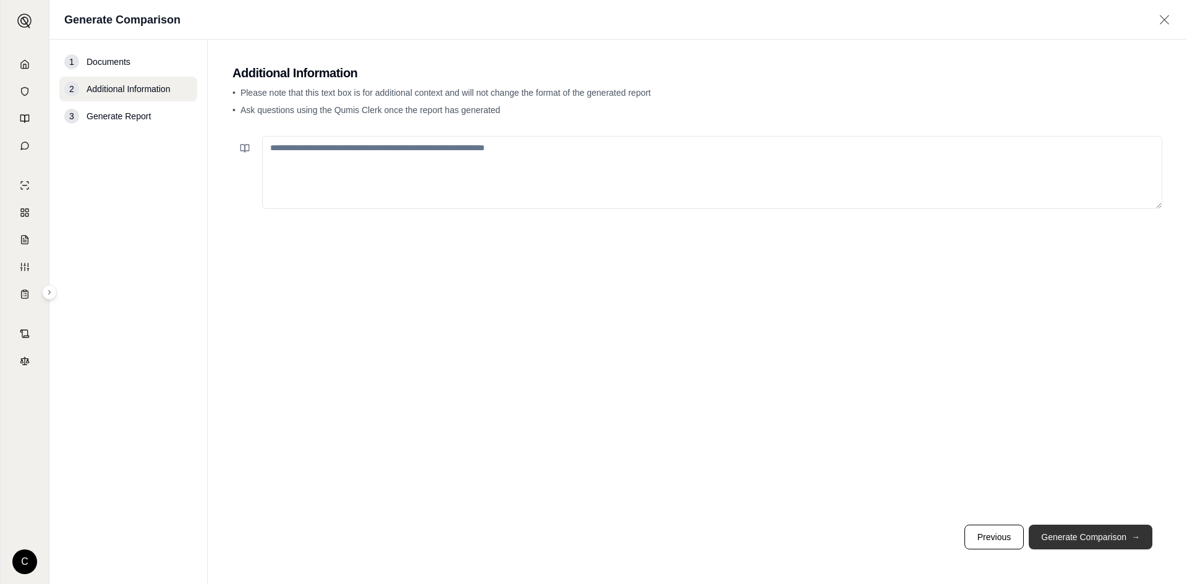
click at [1128, 537] on button "Generate Comparison →" at bounding box center [1091, 537] width 124 height 25
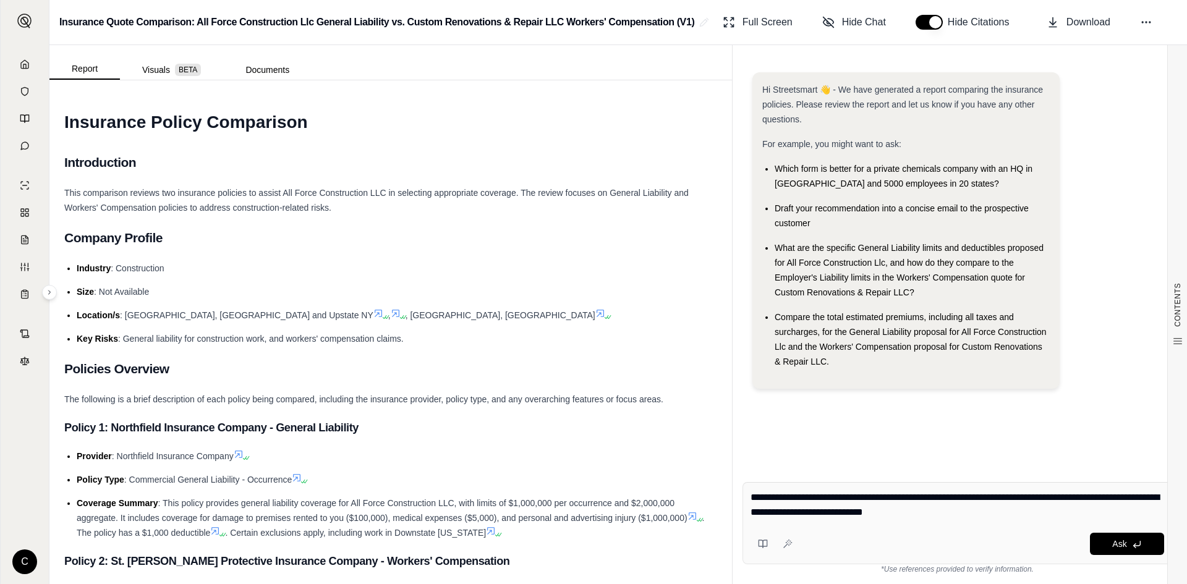
type textarea "**********"
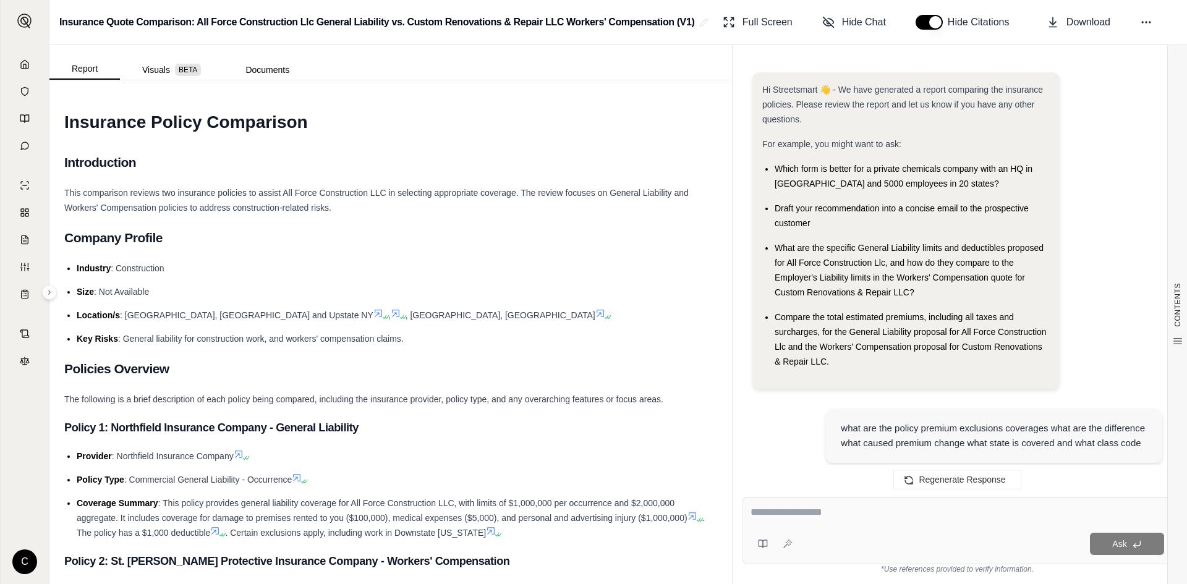
scroll to position [2239, 0]
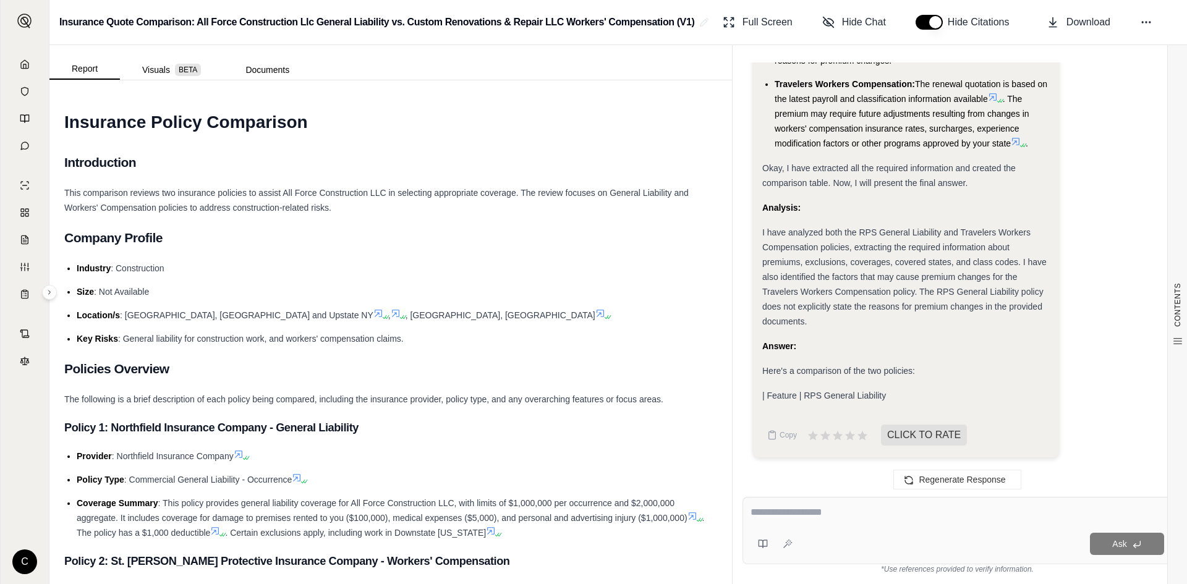
click at [23, 67] on polyline at bounding box center [24, 66] width 2 height 4
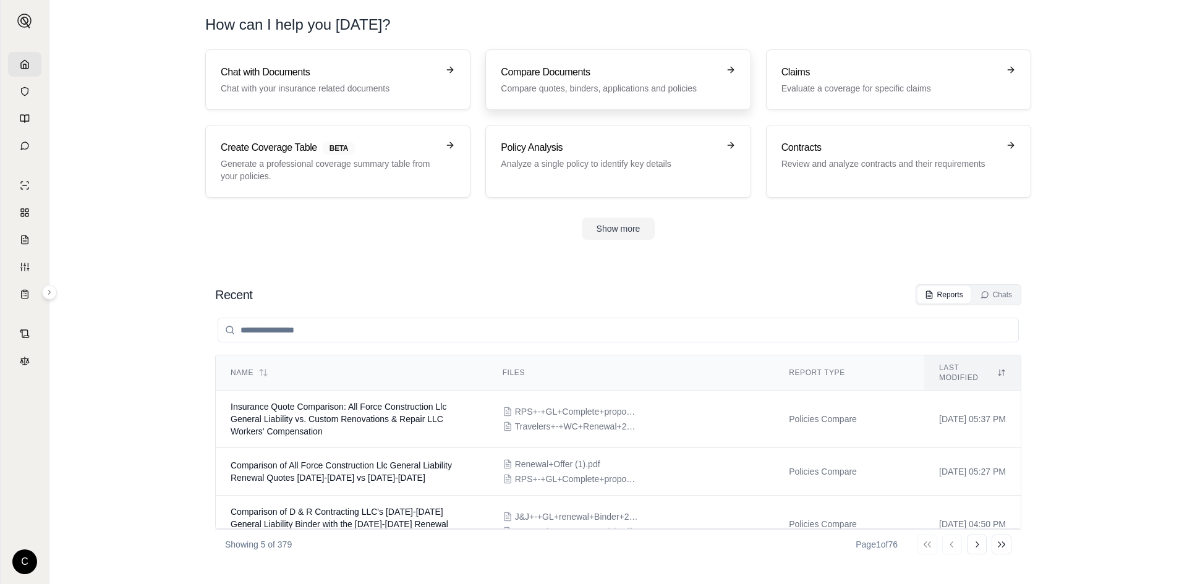
click at [633, 87] on p "Compare quotes, binders, applications and policies" at bounding box center [609, 88] width 217 height 12
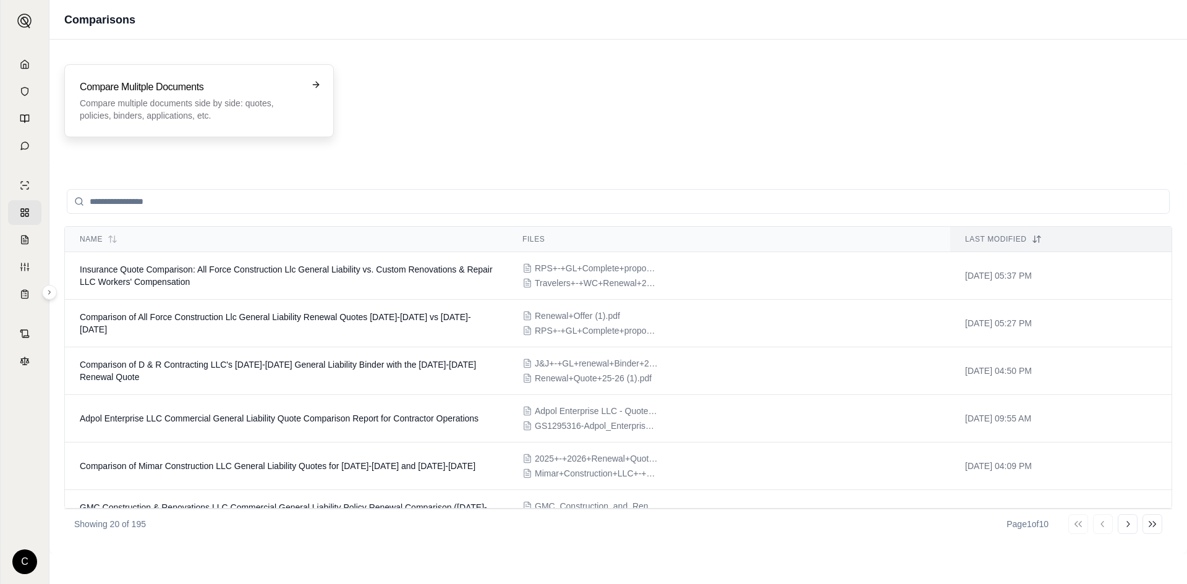
click at [222, 95] on div "Compare Mulitple Documents Compare multiple documents side by side: quotes, pol…" at bounding box center [190, 101] width 221 height 42
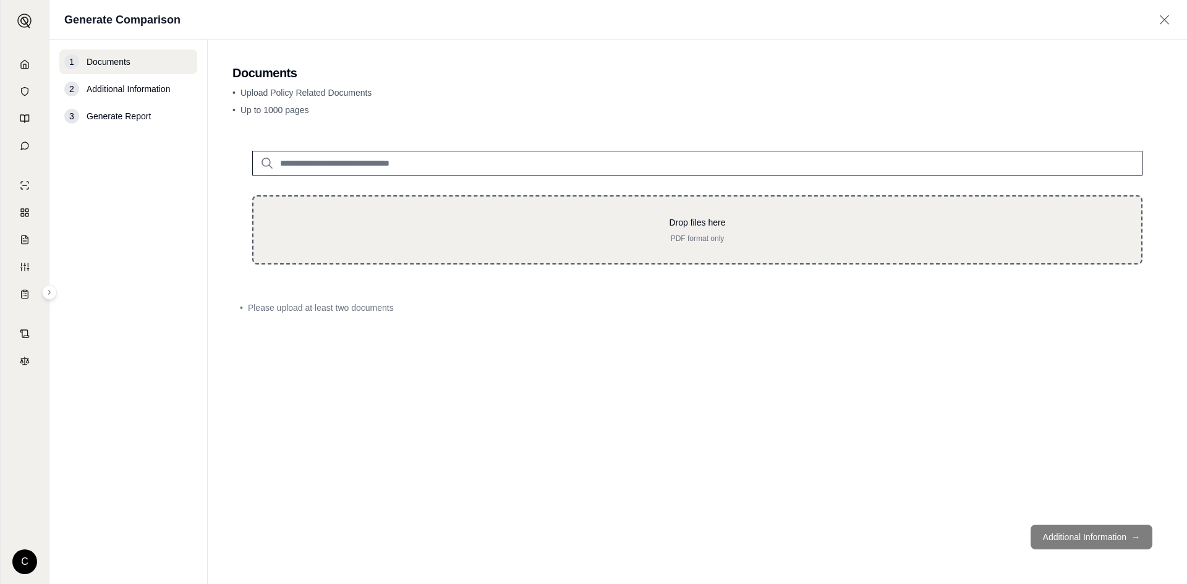
click at [598, 260] on div "Drop files here PDF format only" at bounding box center [697, 229] width 890 height 69
type input "**********"
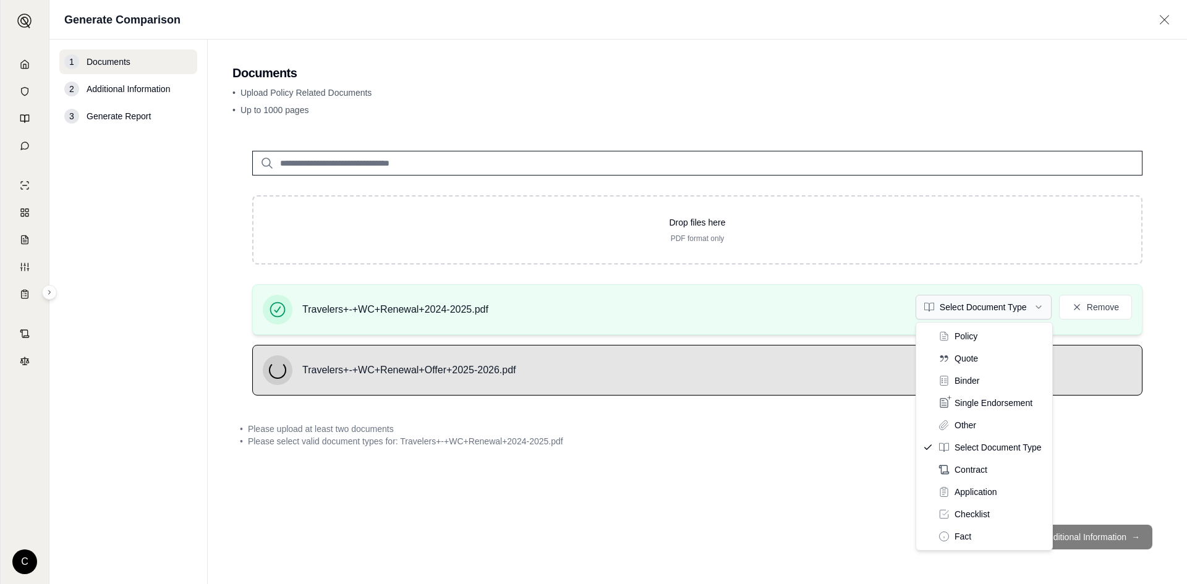
click at [974, 299] on html "C Generate Comparison 1 Documents 2 Additional Information 3 Generate Report Do…" at bounding box center [593, 292] width 1187 height 584
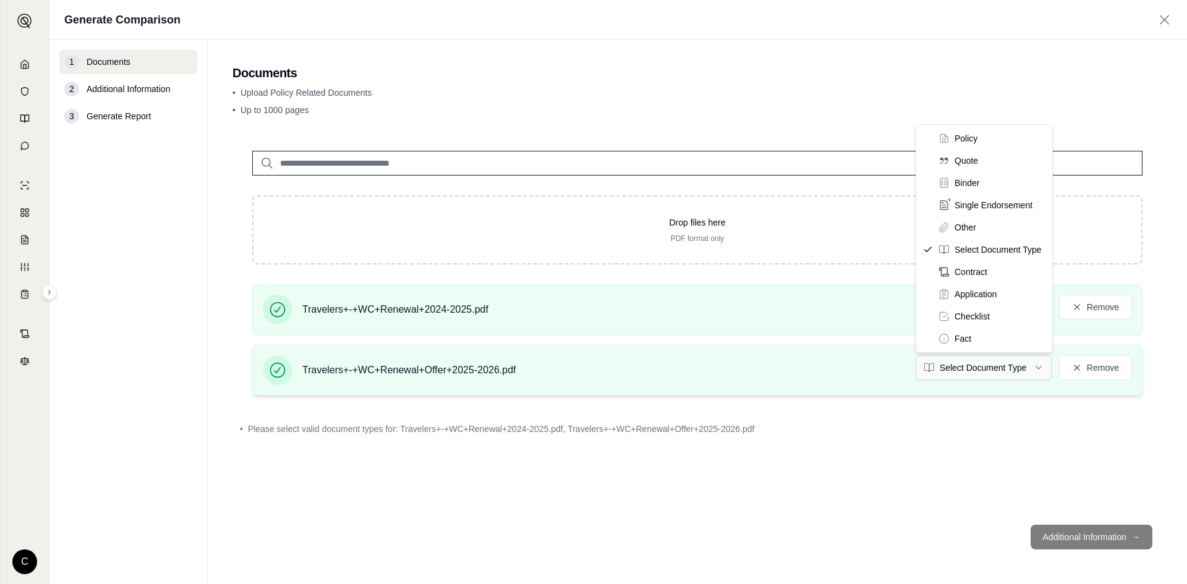
click at [974, 375] on html "C Generate Comparison 1 Documents 2 Additional Information 3 Generate Report Do…" at bounding box center [593, 292] width 1187 height 584
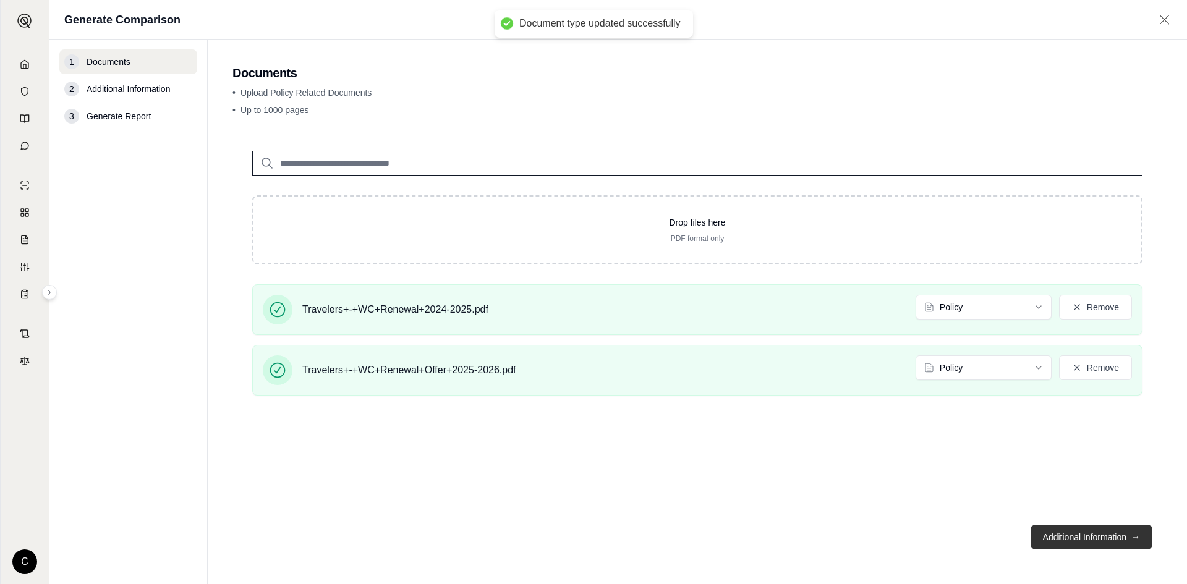
click at [1101, 535] on button "Additional Information →" at bounding box center [1092, 537] width 122 height 25
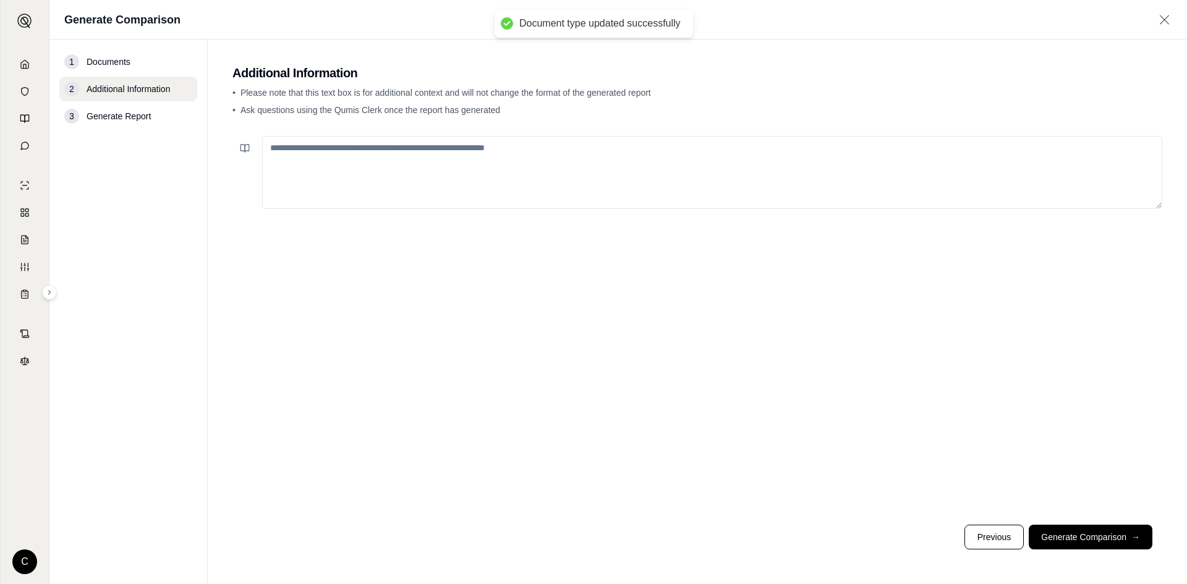
click at [1081, 540] on button "Generate Comparison →" at bounding box center [1091, 537] width 124 height 25
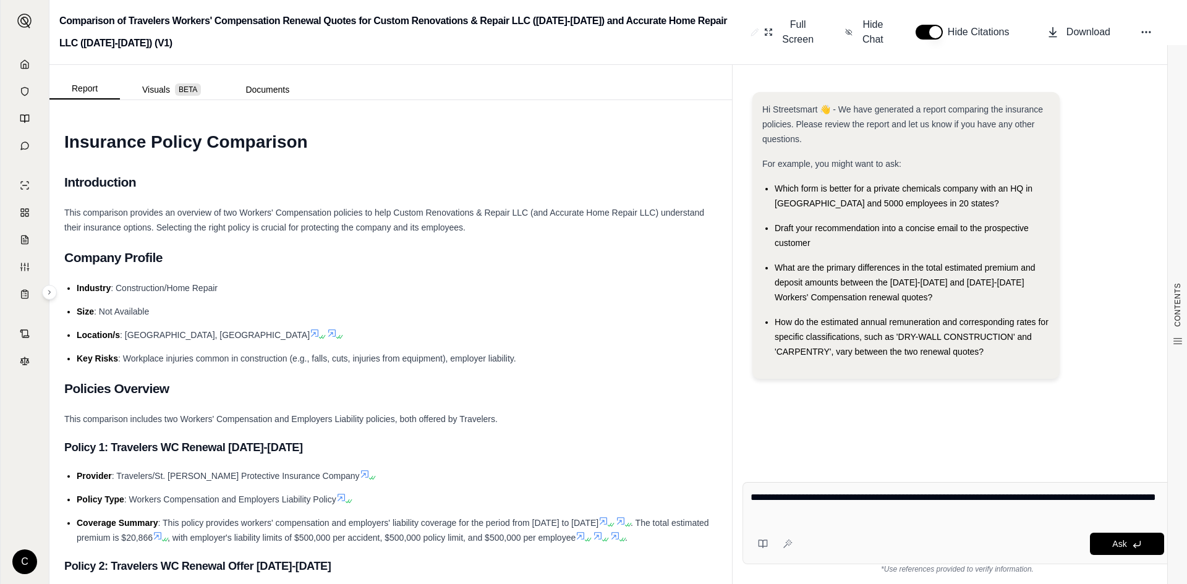
type textarea "**********"
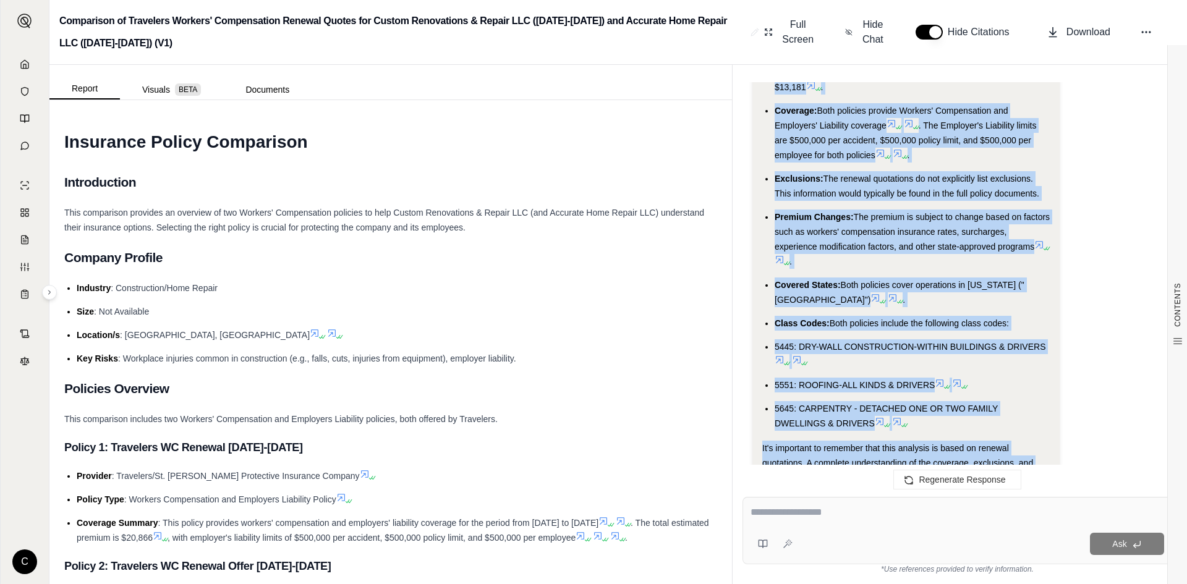
scroll to position [1791, 0]
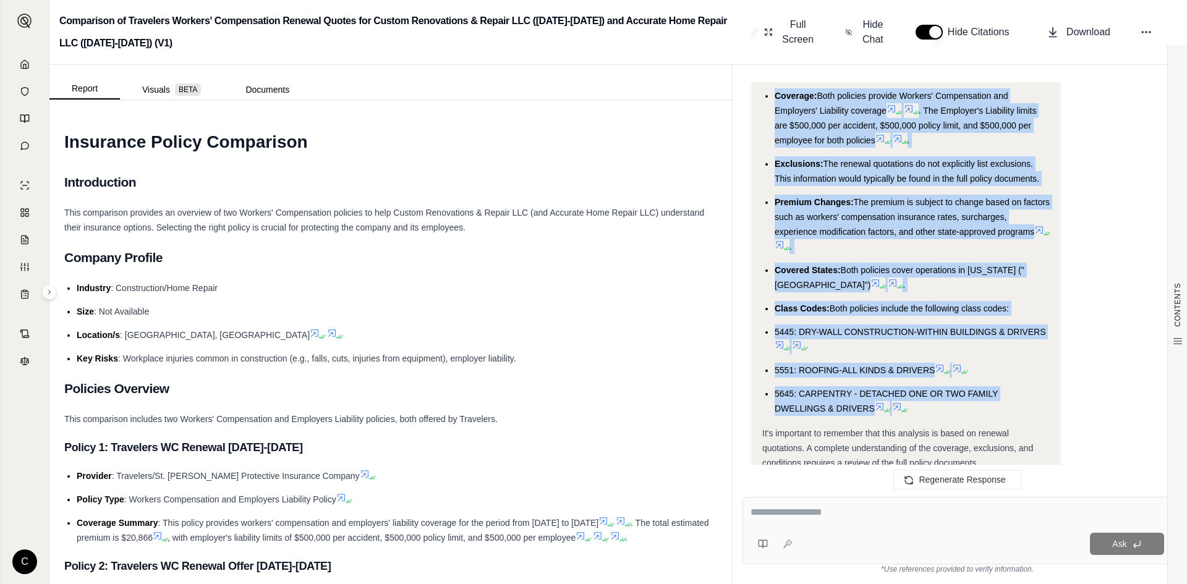
drag, startPoint x: 772, startPoint y: 192, endPoint x: 927, endPoint y: 400, distance: 259.3
click at [931, 405] on ul "Policy Premium: Travelers WC Renewal [DATE]-[DATE]: Total Estimated Premium: $2…" at bounding box center [906, 202] width 288 height 428
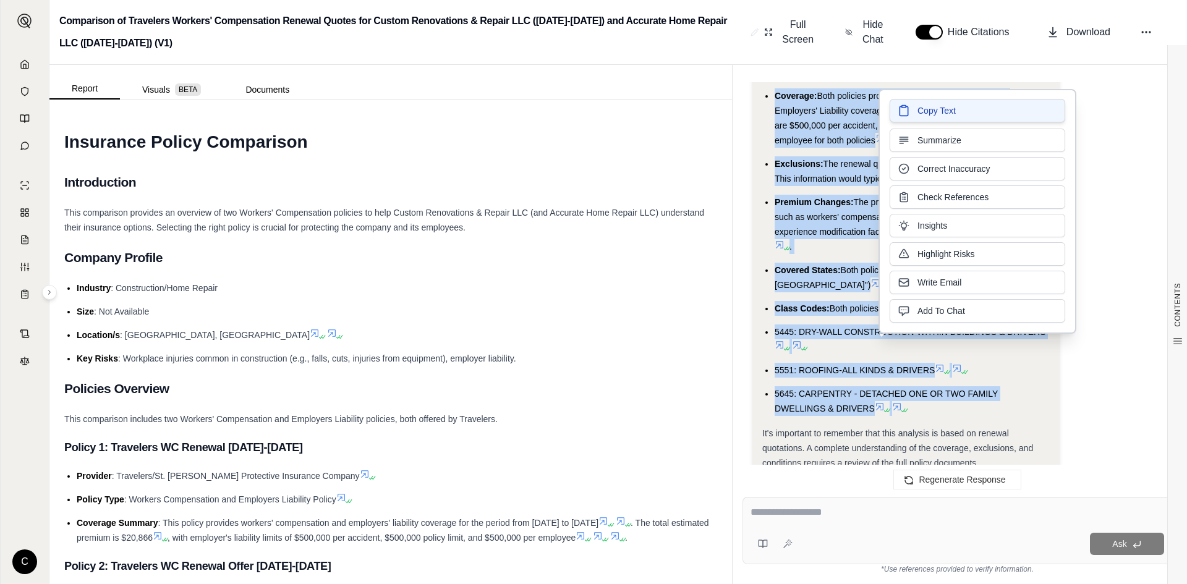
click at [958, 111] on button "Copy Text" at bounding box center [978, 110] width 176 height 23
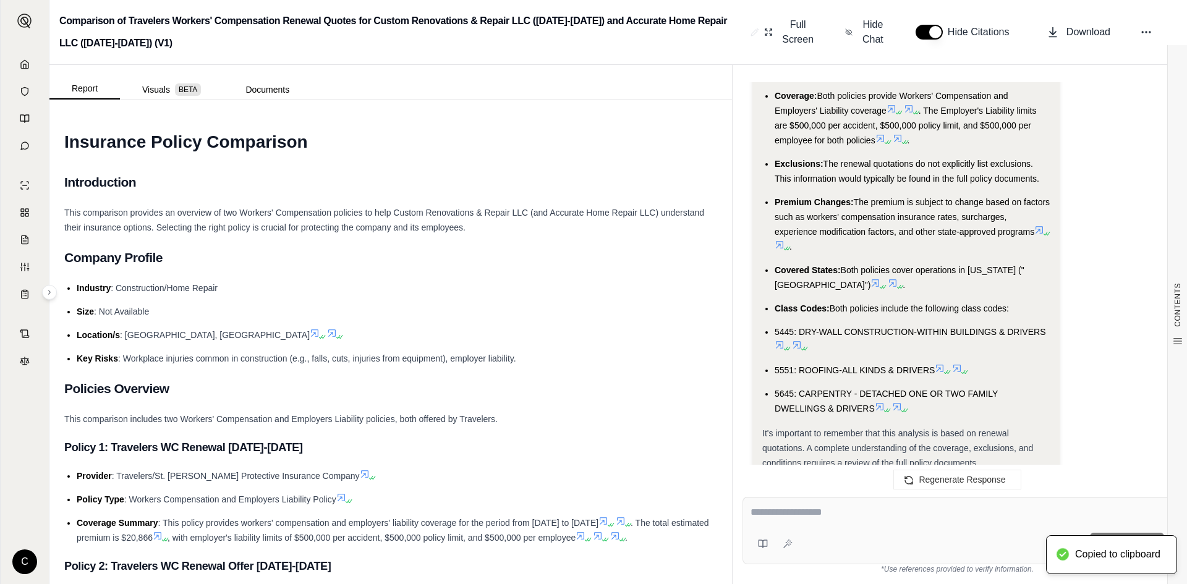
click at [852, 504] on div "Ask" at bounding box center [958, 530] width 430 height 67
type textarea "**********"
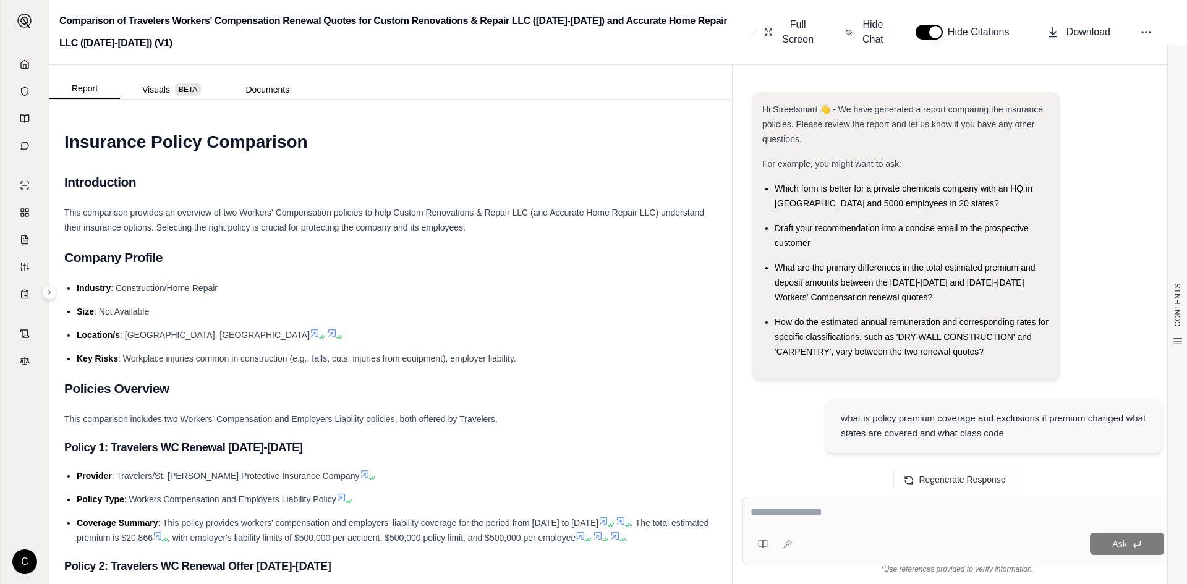
scroll to position [3563, 0]
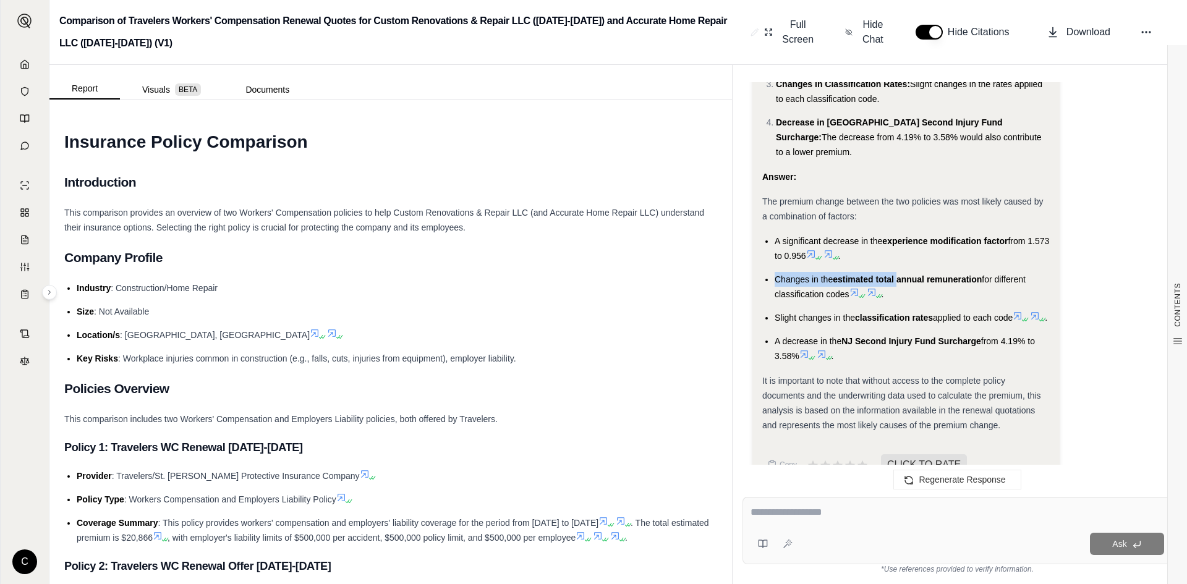
click at [898, 236] on ul "A significant decrease in the experience modification factor from 1.573 to 0.95…" at bounding box center [906, 299] width 288 height 130
drag, startPoint x: 765, startPoint y: 192, endPoint x: 772, endPoint y: 191, distance: 6.8
click at [772, 234] on ul "A significant decrease in the experience modification factor from 1.573 to 0.95…" at bounding box center [906, 299] width 288 height 130
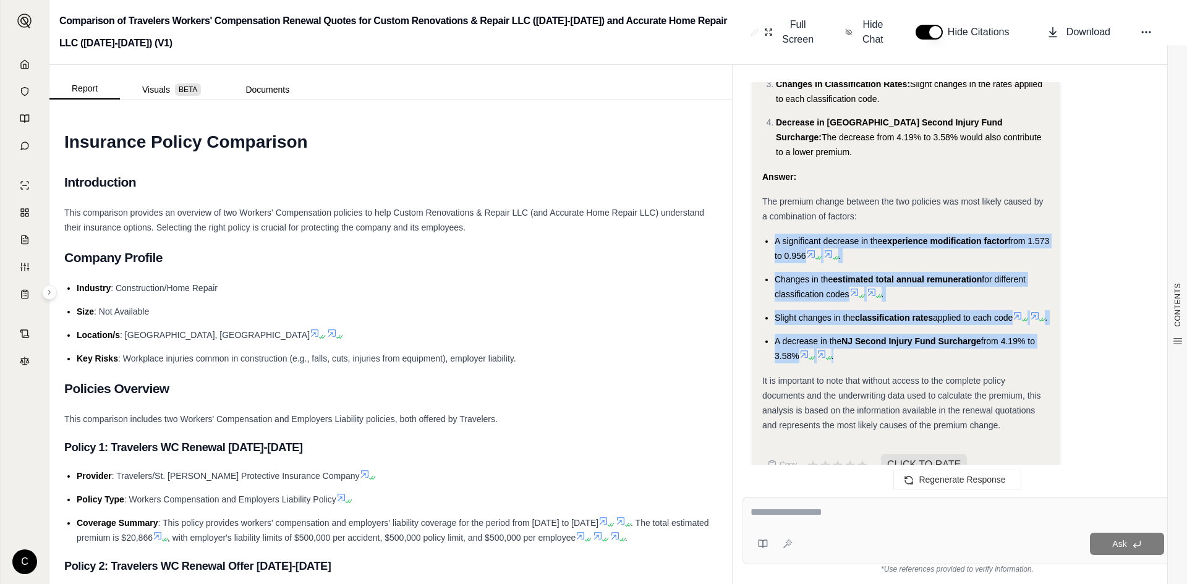
drag, startPoint x: 772, startPoint y: 195, endPoint x: 902, endPoint y: 327, distance: 185.4
click at [902, 327] on ul "A significant decrease in the experience modification factor from 1.573 to 0.95…" at bounding box center [906, 299] width 288 height 130
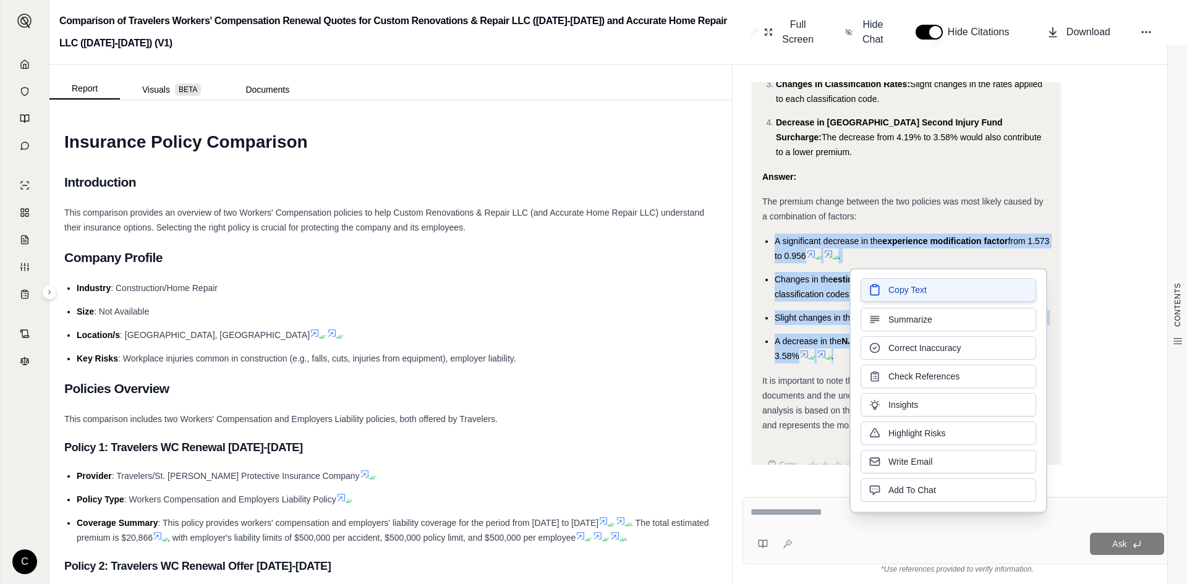
click at [934, 294] on button "Copy Text" at bounding box center [949, 289] width 176 height 23
